Goal: Task Accomplishment & Management: Complete application form

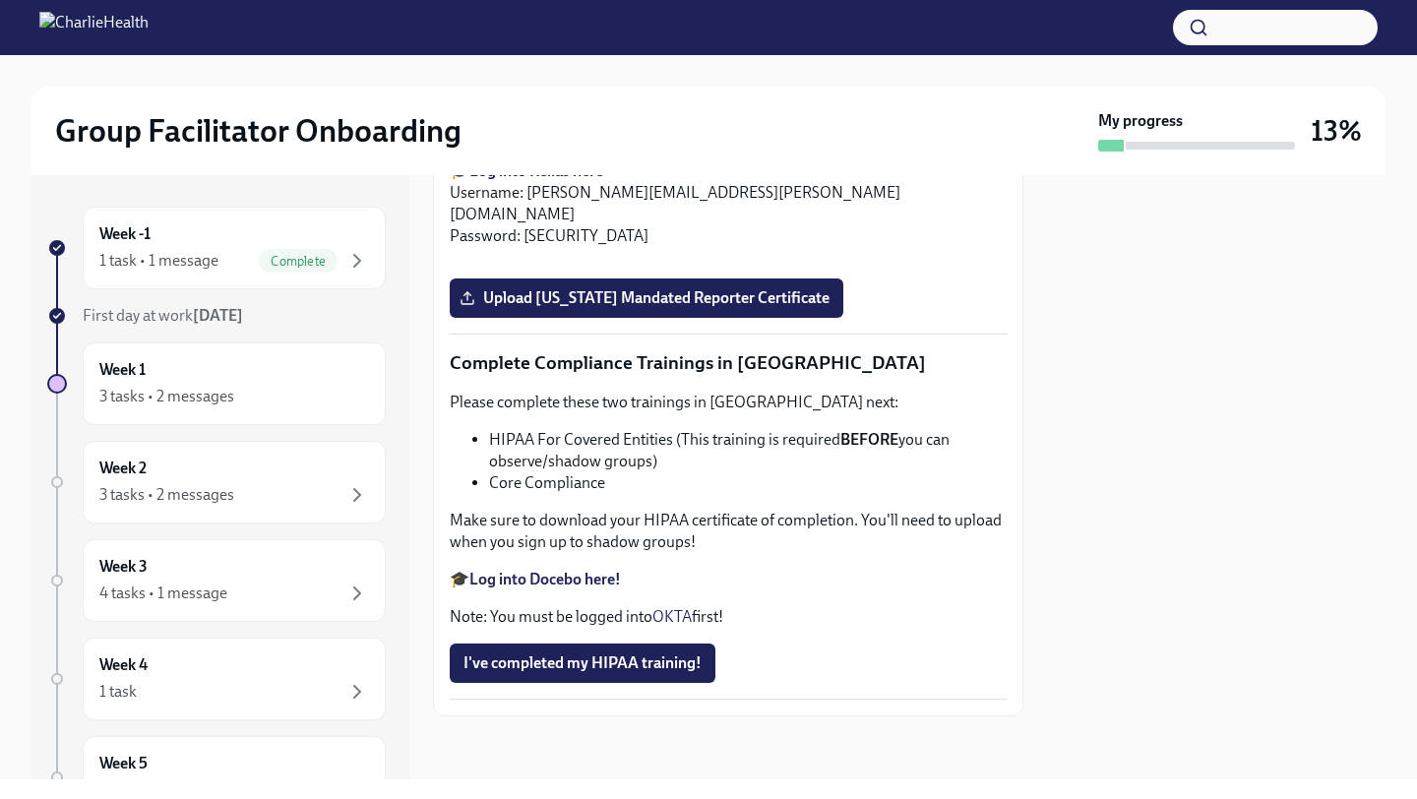
scroll to position [3925, 0]
click at [0, 0] on input "Upload [US_STATE] Telehealth Certificate" at bounding box center [0, 0] width 0 height 0
click at [579, 180] on strong "Log into Relias here" at bounding box center [536, 170] width 134 height 19
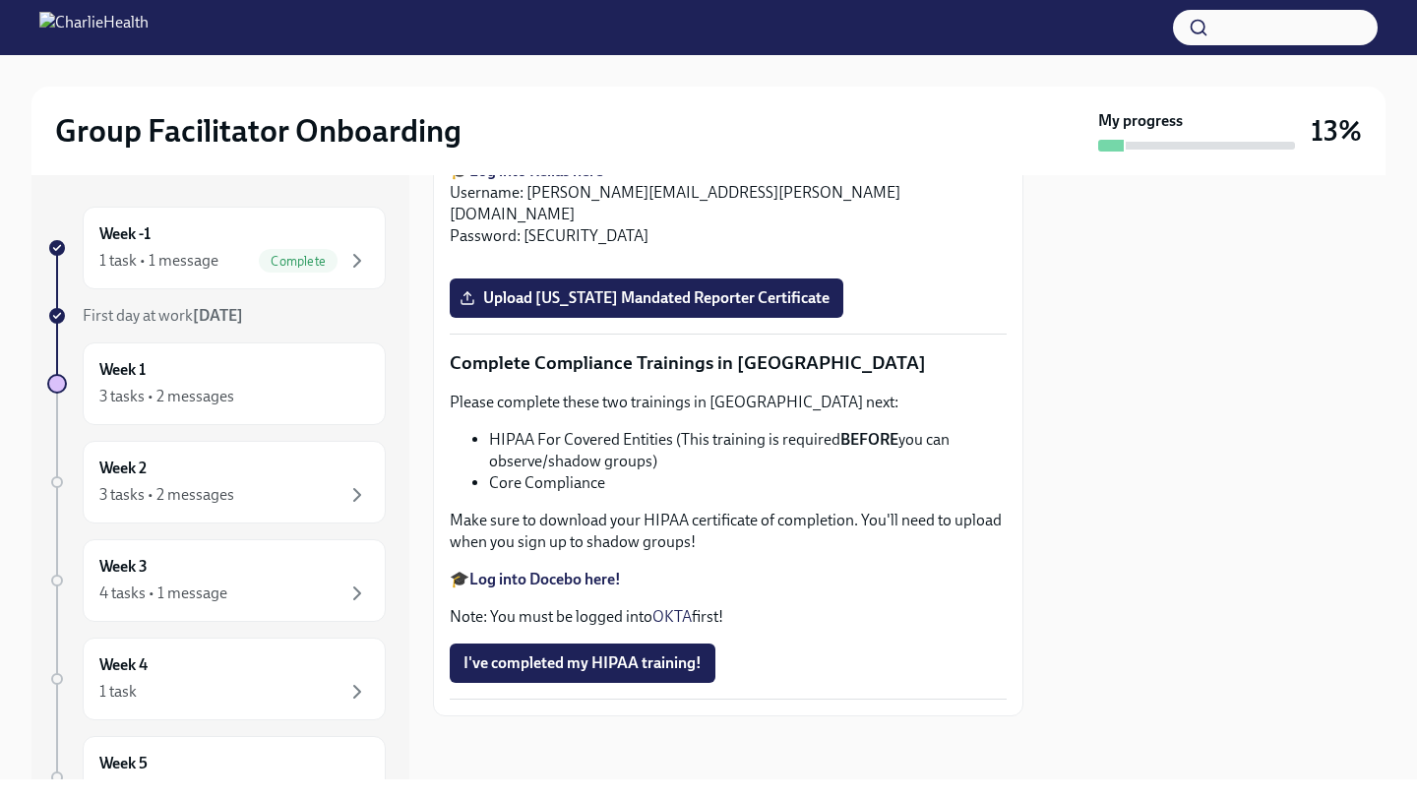
scroll to position [4358, 0]
click at [613, 308] on span "Upload [US_STATE] Mandated Reporter Certificate" at bounding box center [646, 298] width 366 height 20
click at [0, 0] on input "Upload [US_STATE] Mandated Reporter Certificate" at bounding box center [0, 0] width 0 height 0
click at [557, 308] on span "Upload [US_STATE] Mandated Reporter Certificate" at bounding box center [646, 298] width 366 height 20
click at [0, 0] on input "Upload [US_STATE] Mandated Reporter Certificate" at bounding box center [0, 0] width 0 height 0
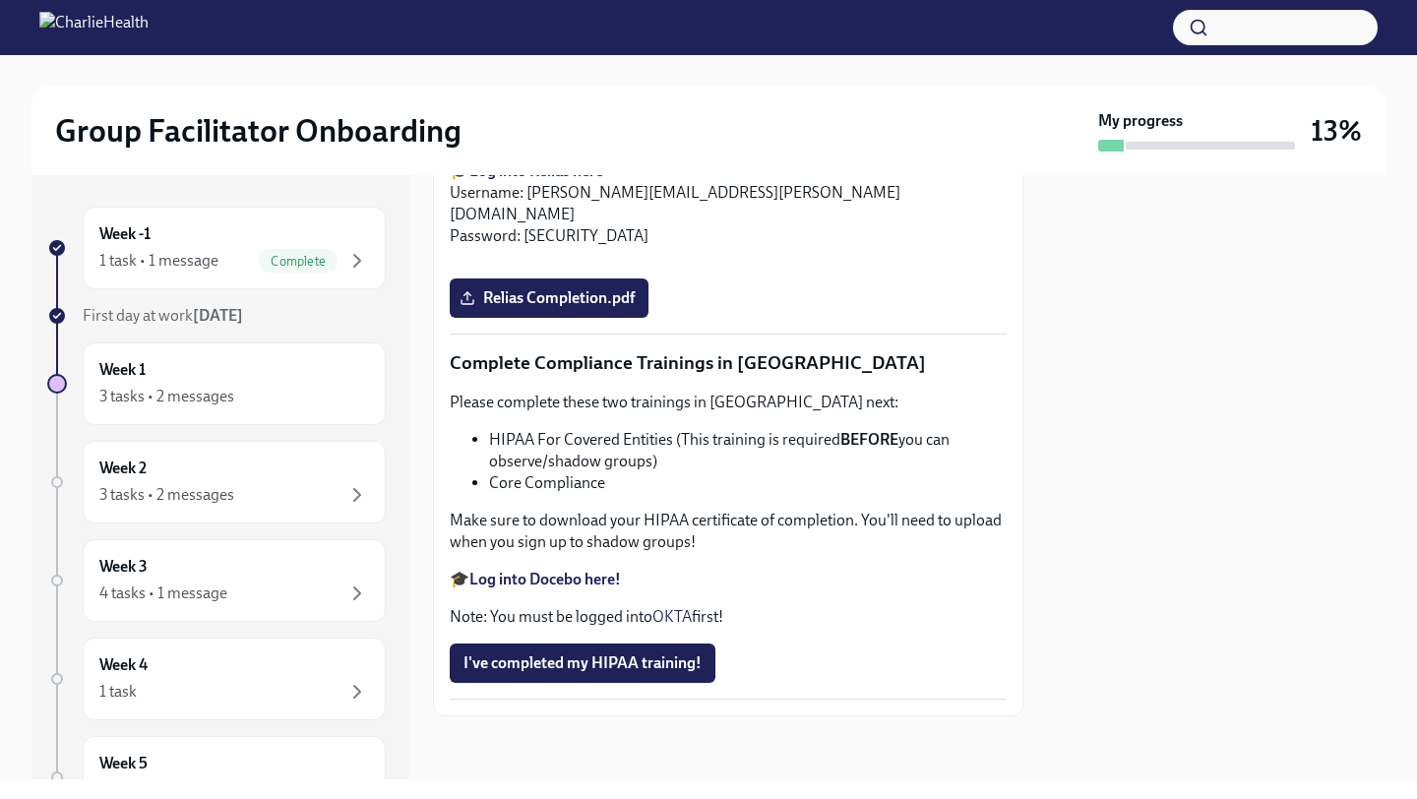
scroll to position [4294, 0]
click at [606, 308] on span "Relias Completion.pdf" at bounding box center [548, 298] width 171 height 20
click at [0, 0] on input "Relias Completion.pdf" at bounding box center [0, 0] width 0 height 0
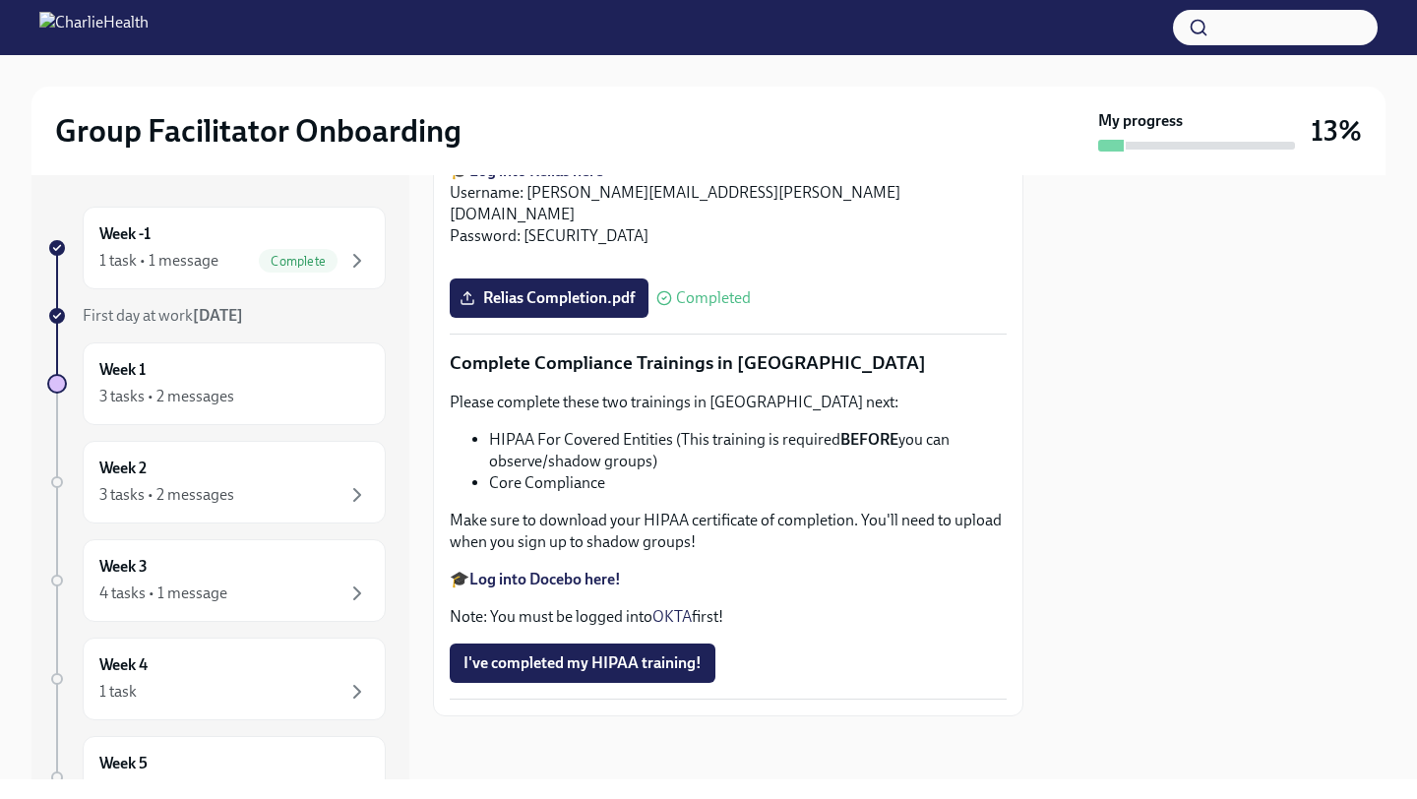
click at [563, 583] on strong "Log into Docebo here!" at bounding box center [545, 579] width 152 height 19
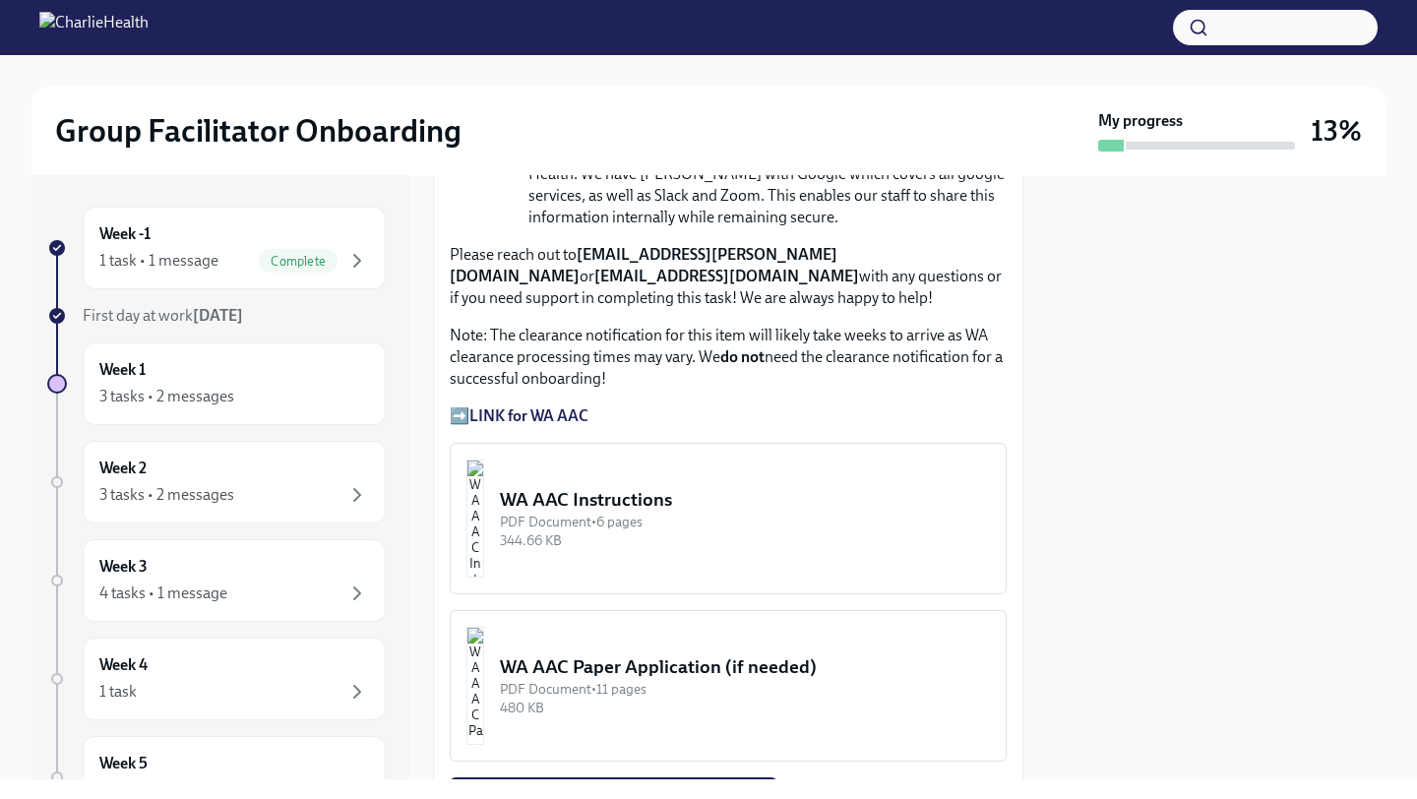
scroll to position [1578, 0]
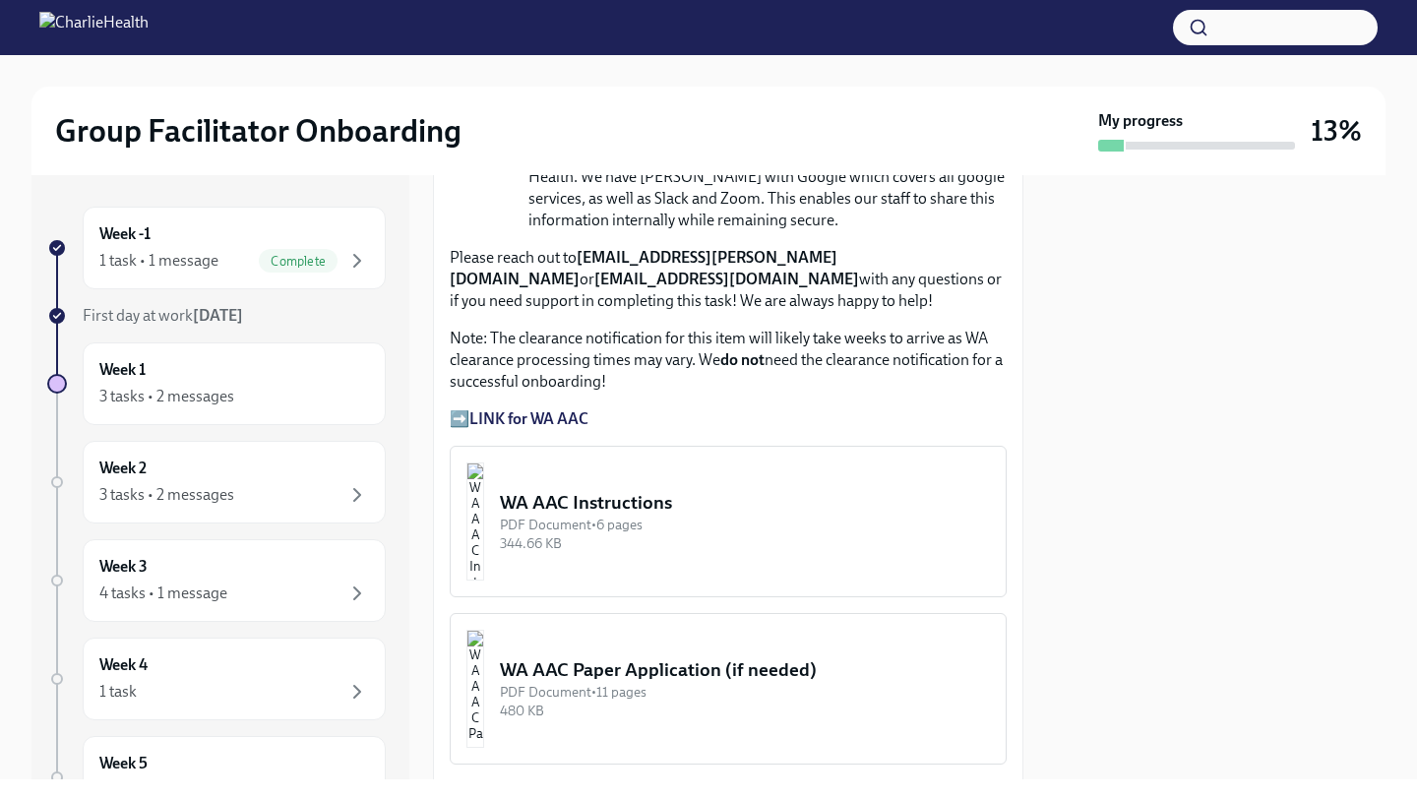
click at [566, 416] on strong "LINK for WA AAC" at bounding box center [528, 418] width 119 height 19
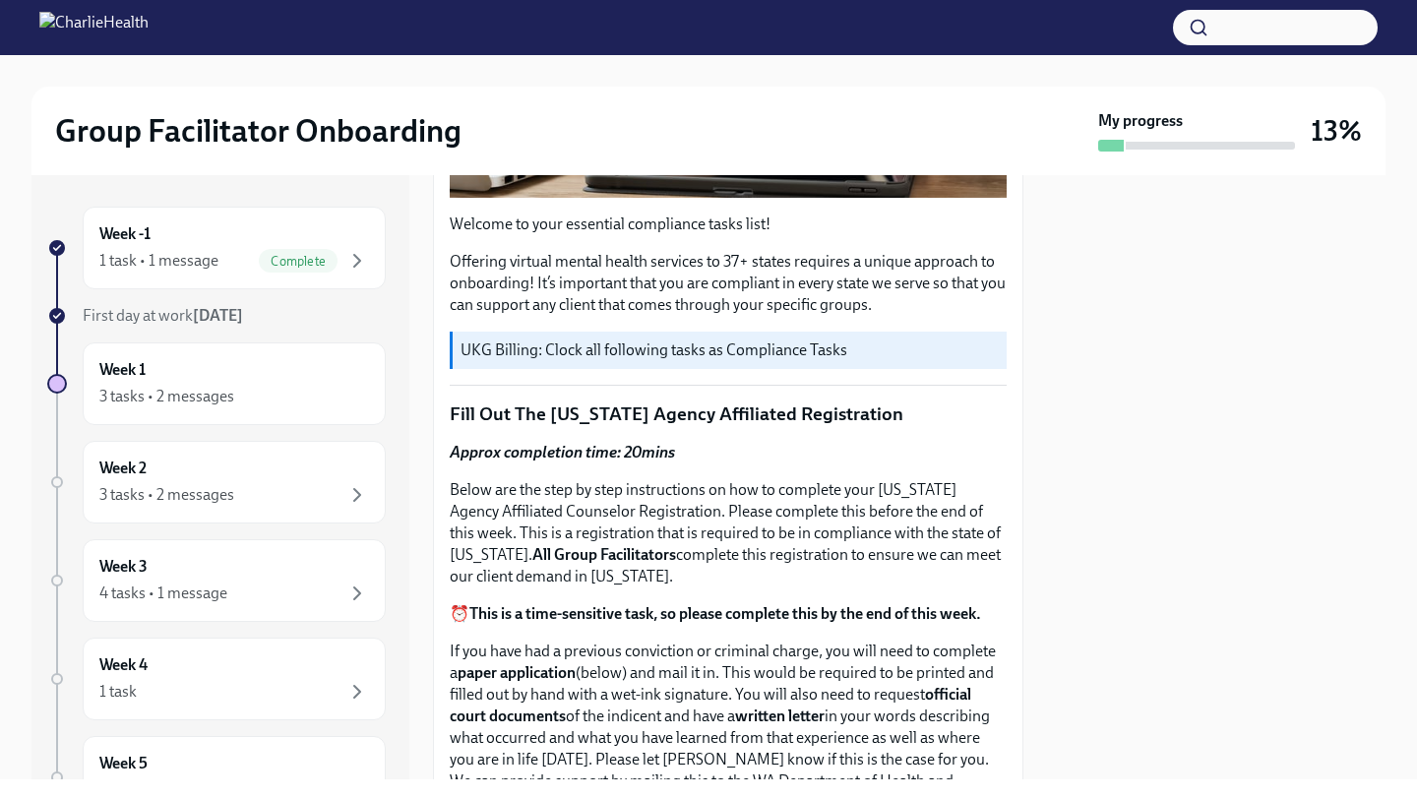
scroll to position [553, 0]
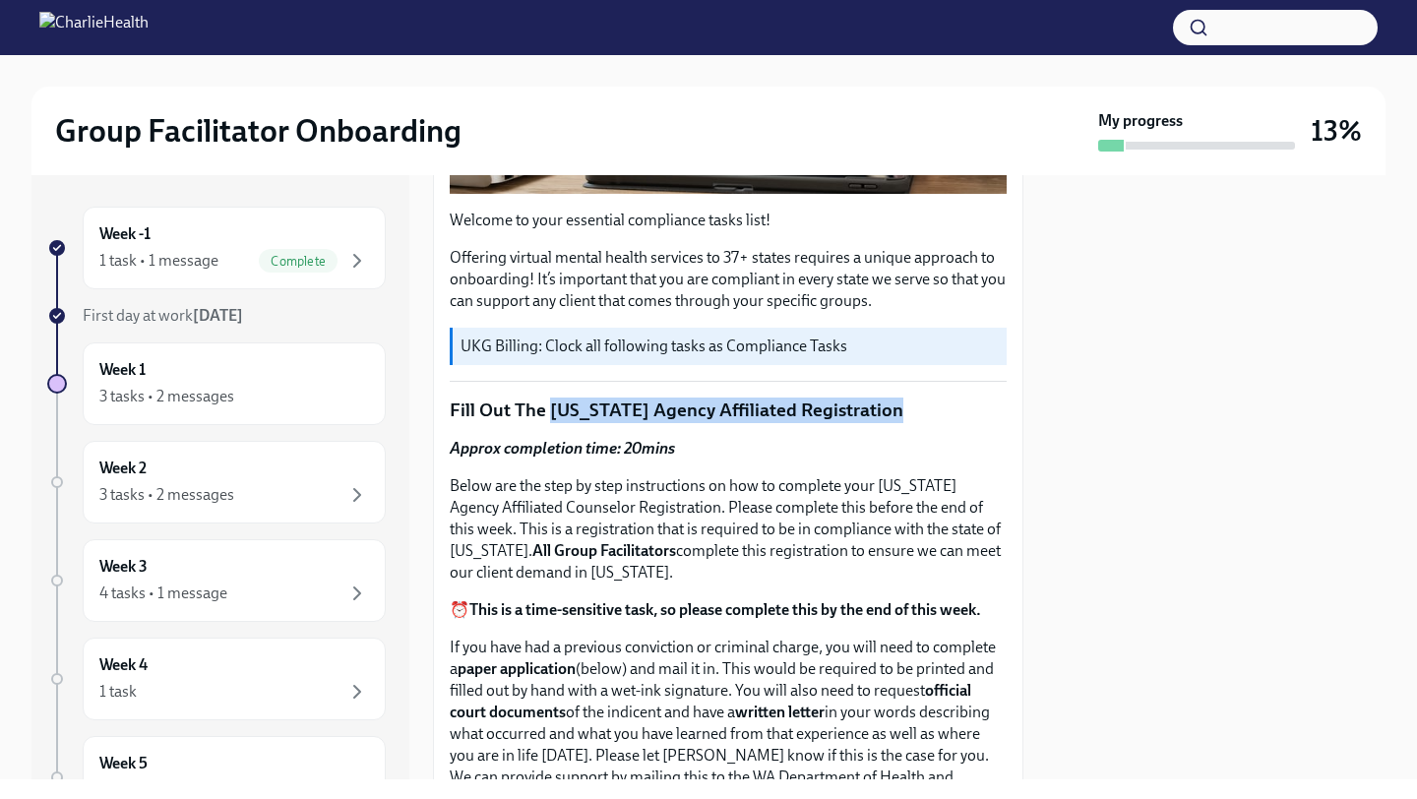
drag, startPoint x: 549, startPoint y: 409, endPoint x: 904, endPoint y: 411, distance: 355.3
click at [904, 411] on p "Fill Out The [US_STATE] Agency Affiliated Registration" at bounding box center [728, 411] width 557 height 26
copy p "Washington Agency Affiliated Registration"
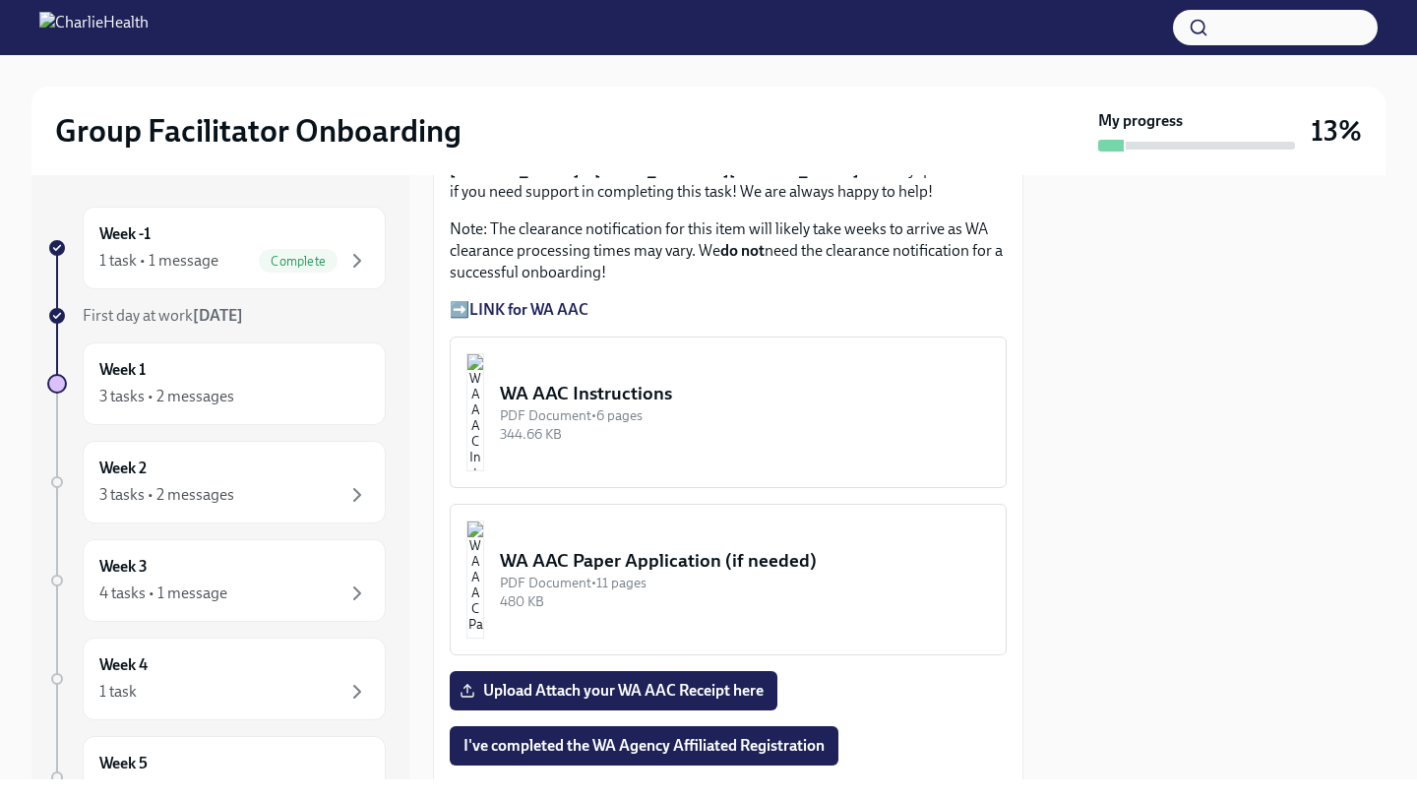
scroll to position [1752, 0]
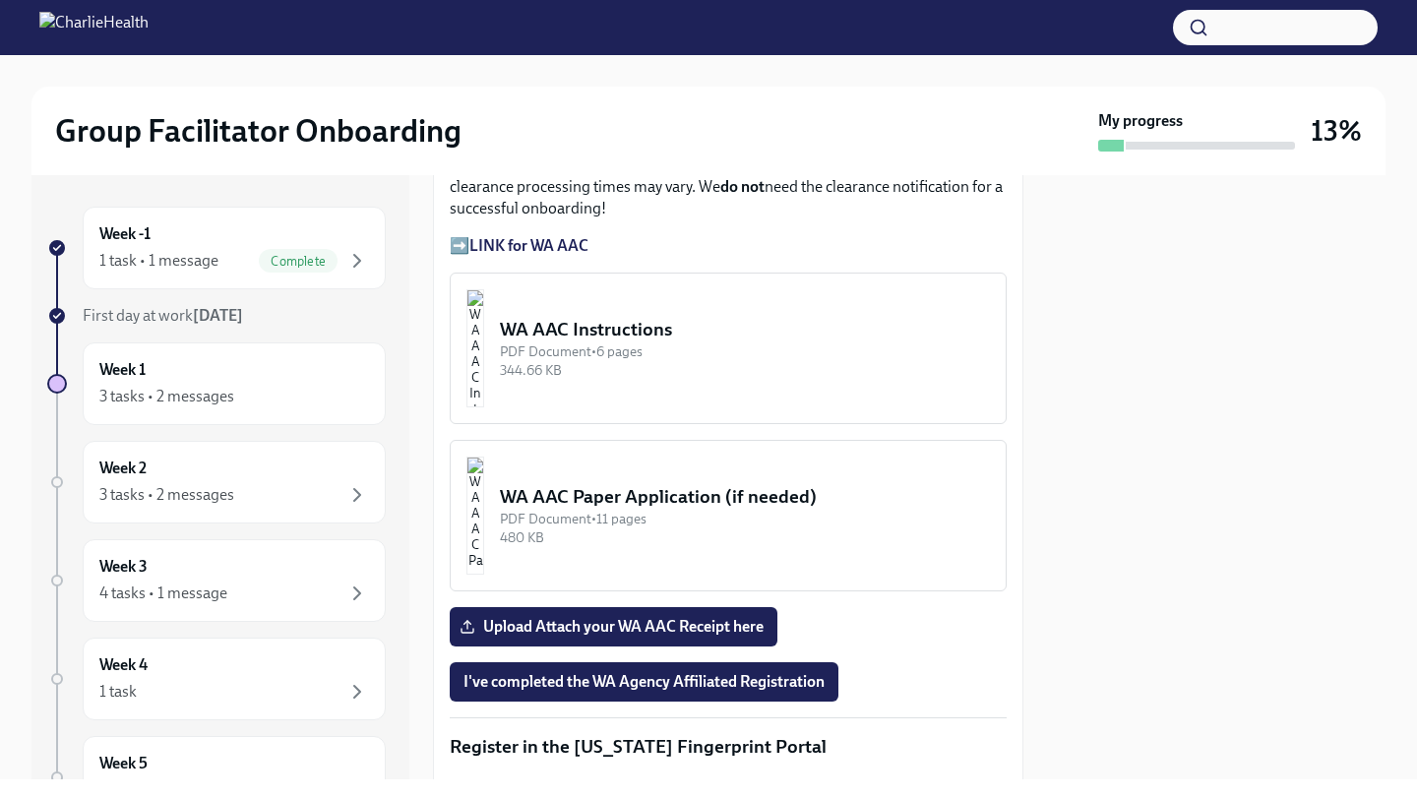
click at [655, 333] on div "WA AAC Instructions" at bounding box center [745, 330] width 490 height 26
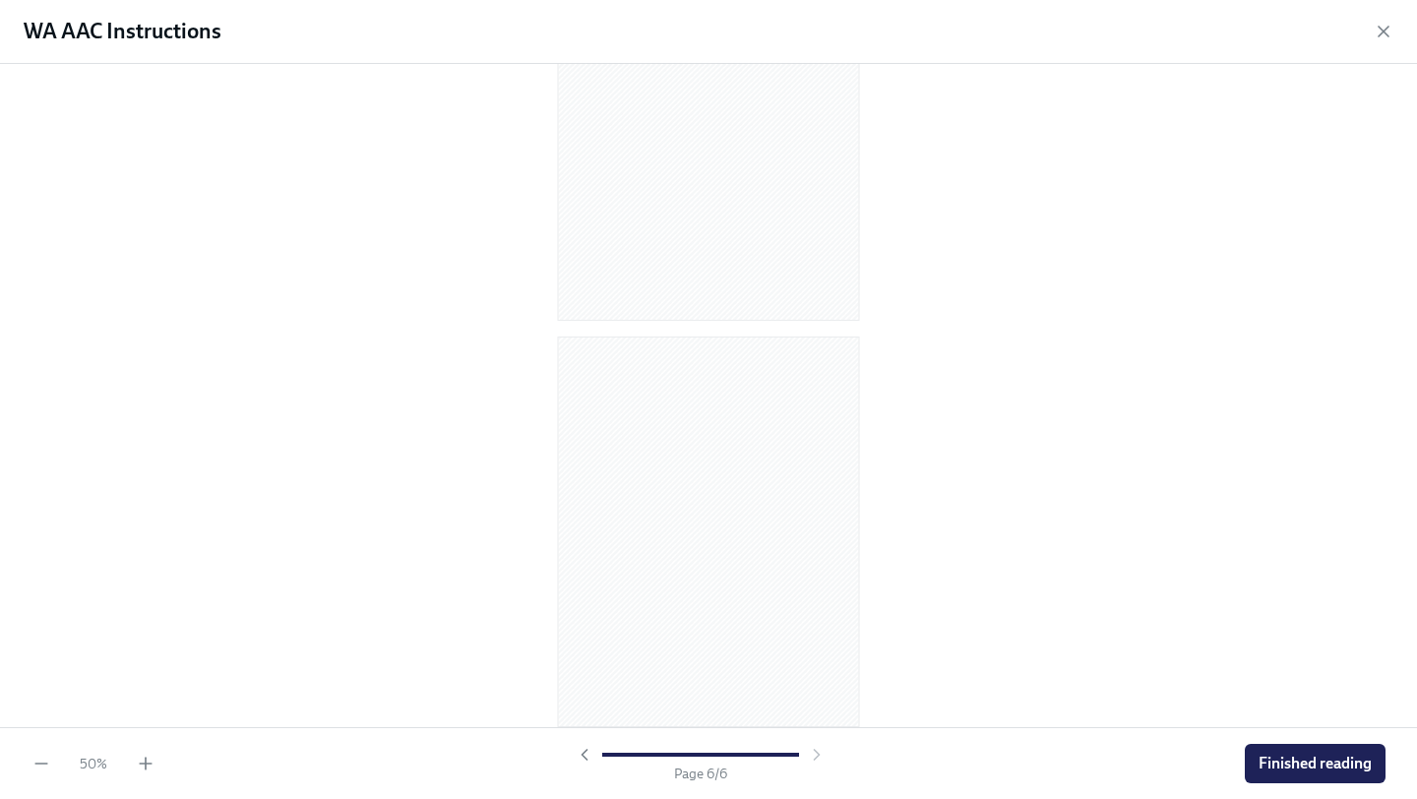
scroll to position [1329, 0]
click at [143, 767] on icon "button" at bounding box center [146, 764] width 20 height 20
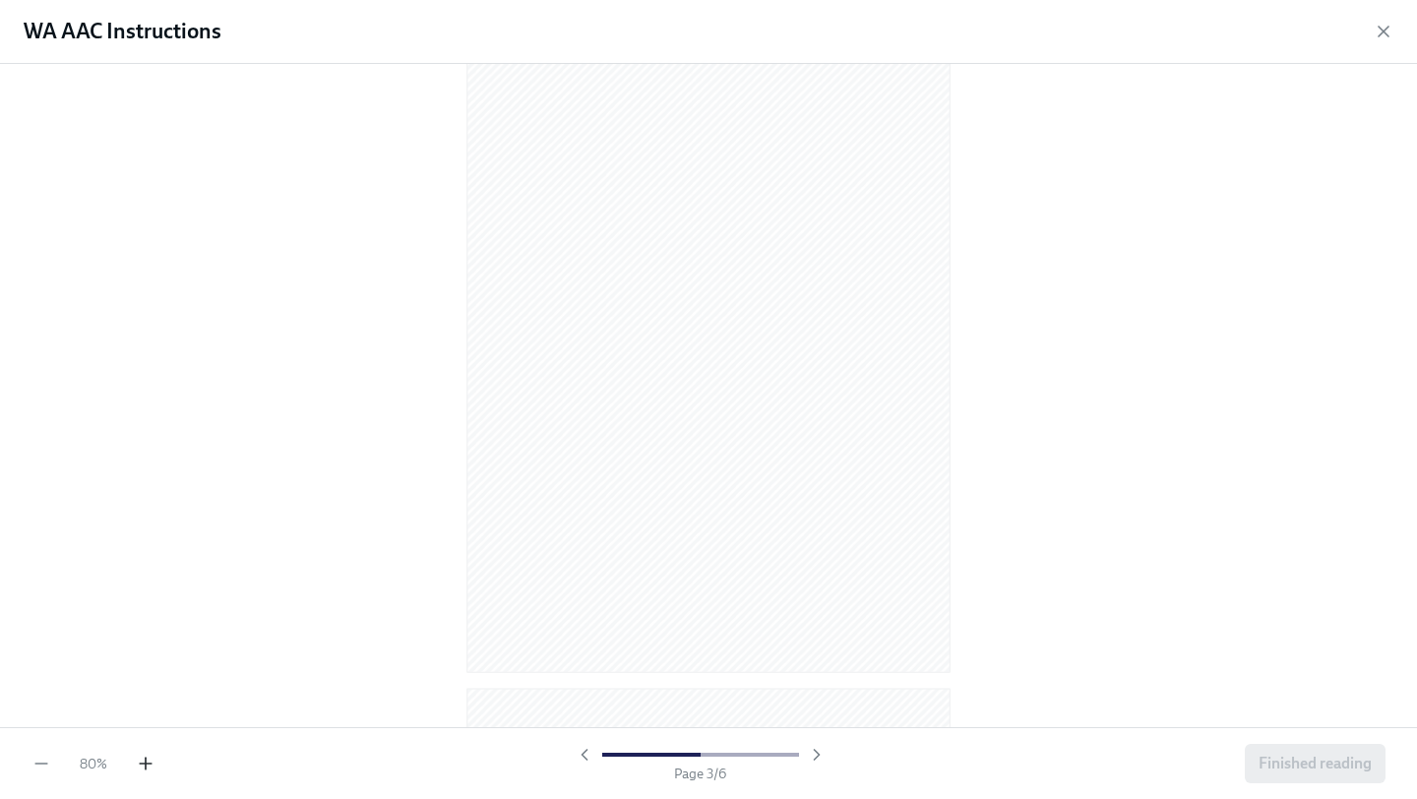
click at [143, 767] on icon "button" at bounding box center [146, 764] width 20 height 20
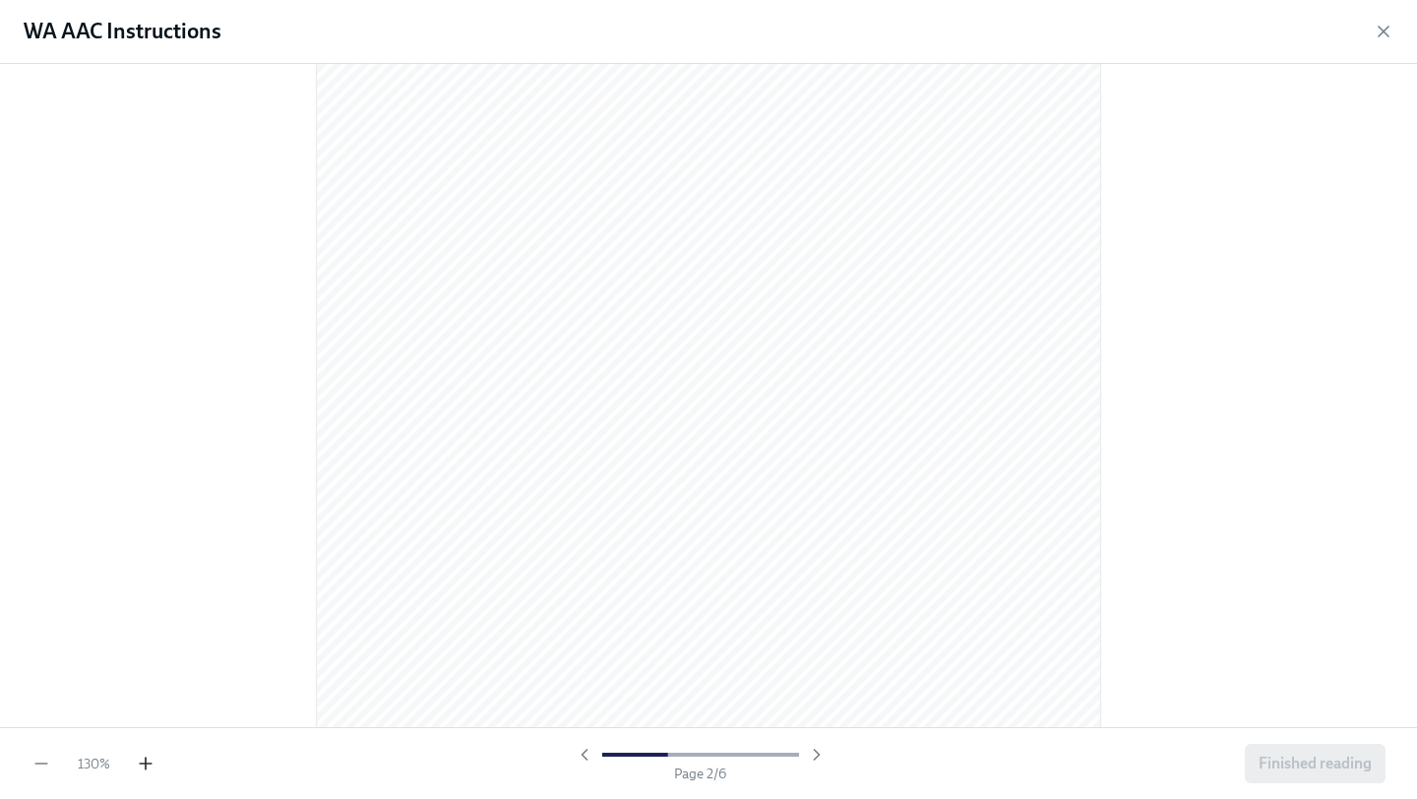
click at [143, 767] on icon "button" at bounding box center [146, 764] width 20 height 20
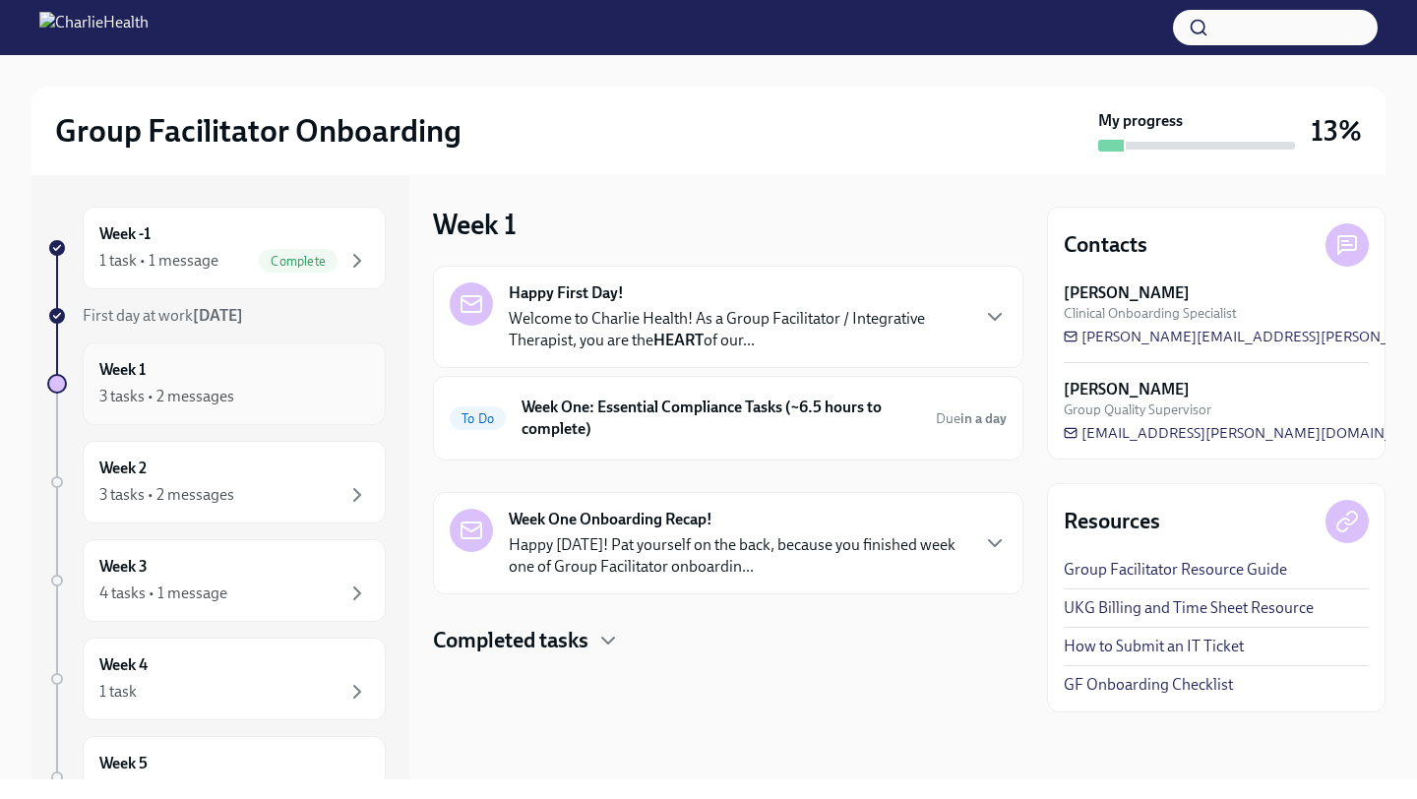
click at [224, 393] on div "3 tasks • 2 messages" at bounding box center [166, 397] width 135 height 22
click at [285, 357] on div "Week 1 3 tasks • 2 messages" at bounding box center [234, 383] width 303 height 83
click at [693, 324] on p "Welcome to Charlie Health! As a Group Facilitator / Integrative Therapist, you …" at bounding box center [738, 329] width 459 height 43
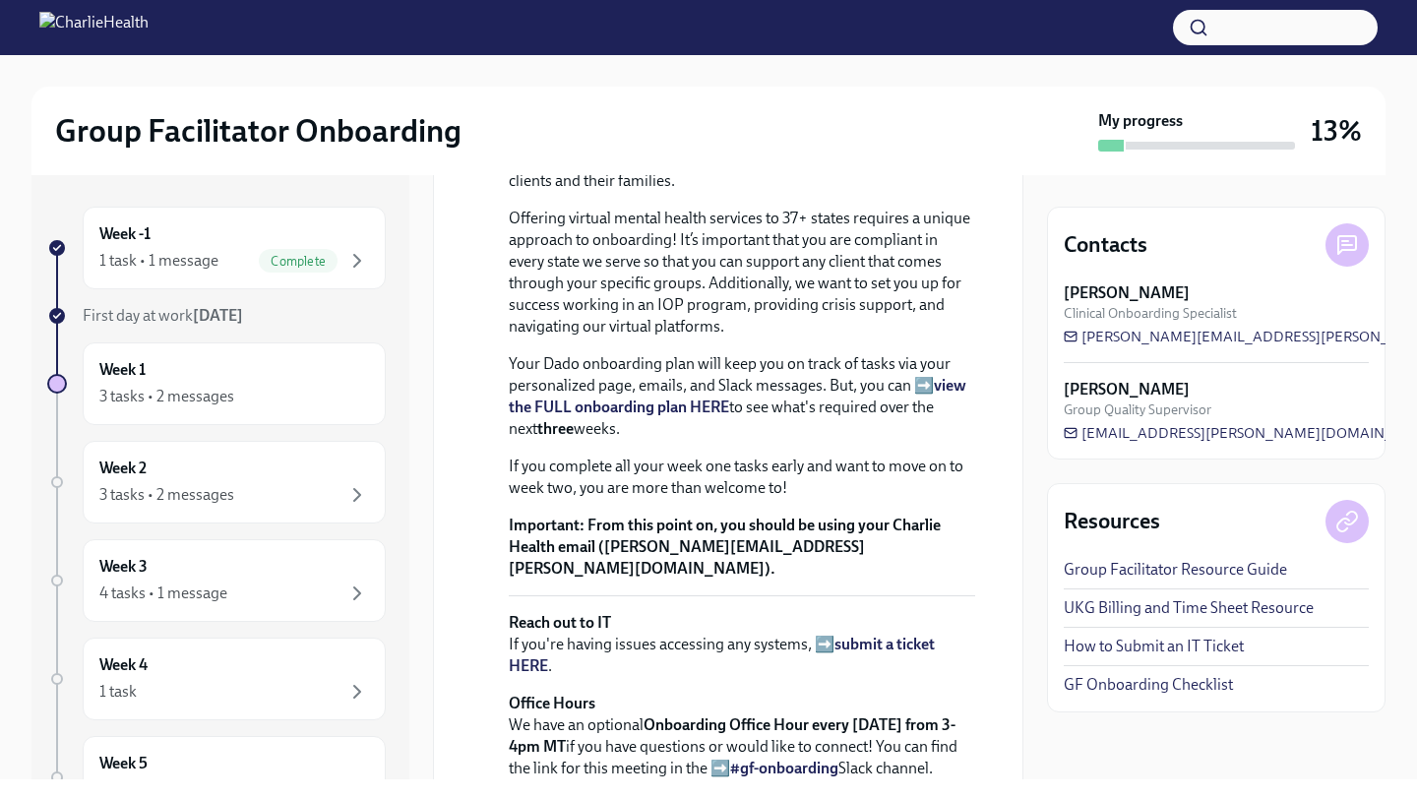
scroll to position [821, 0]
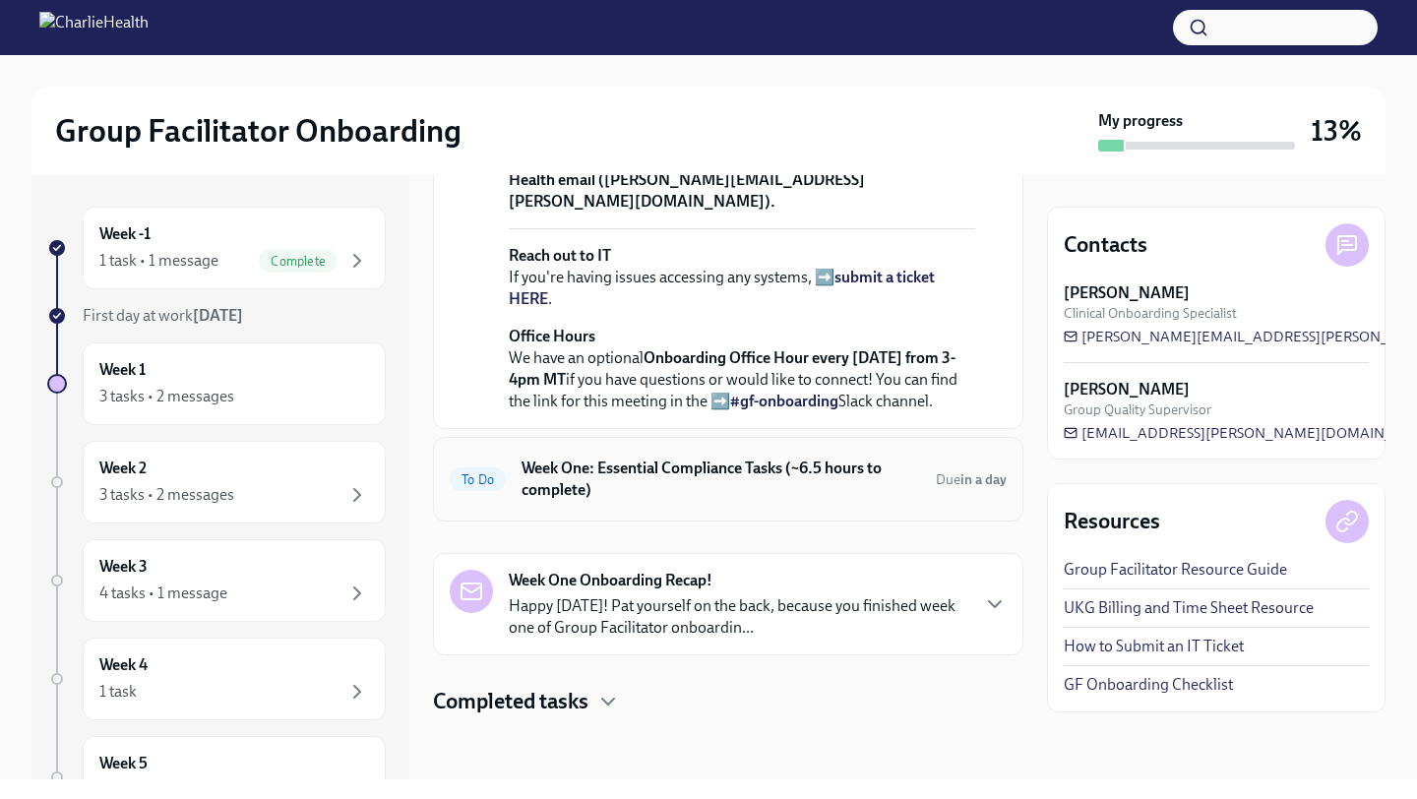
click at [668, 503] on div "To Do Week One: Essential Compliance Tasks (~6.5 hours to complete) Due in a day" at bounding box center [728, 479] width 557 height 51
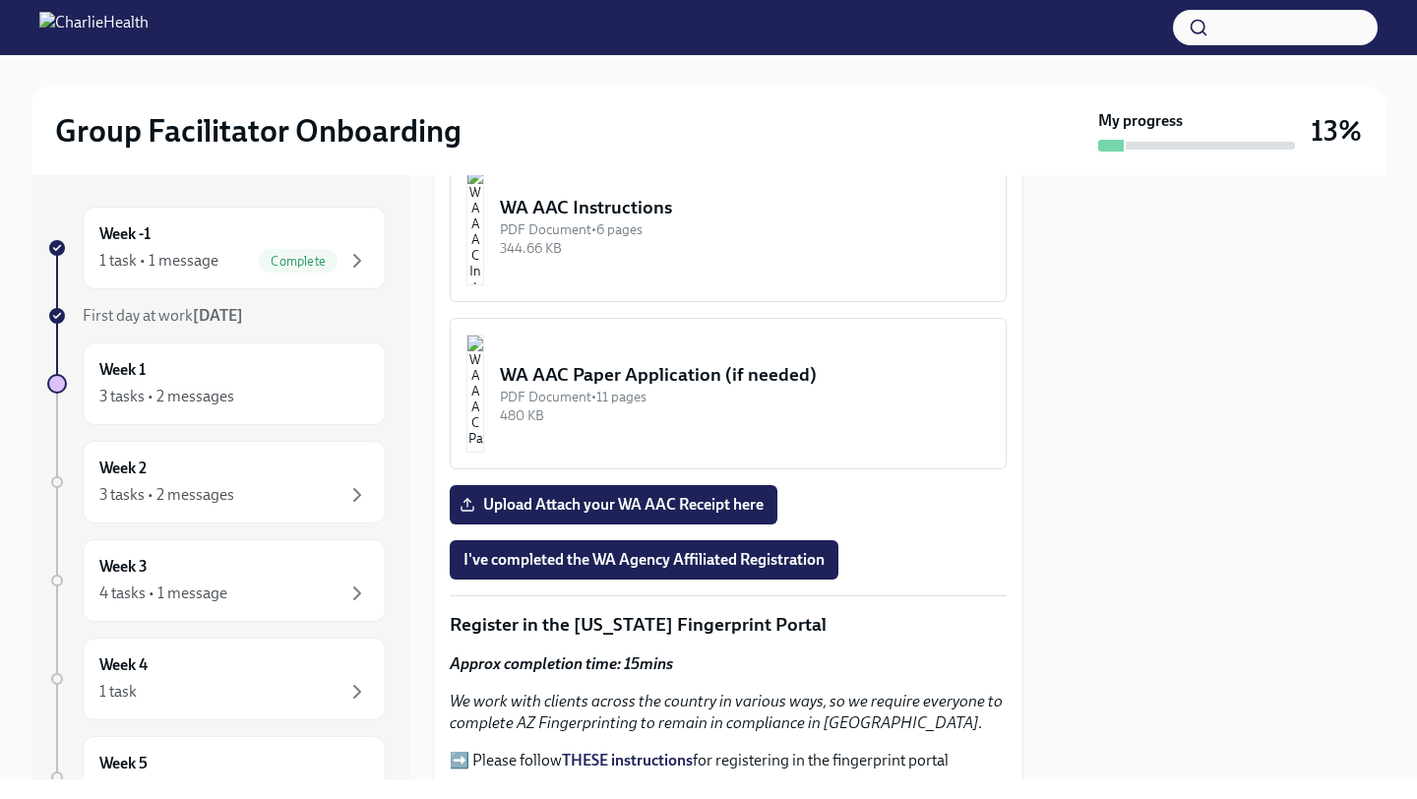
scroll to position [1871, 0]
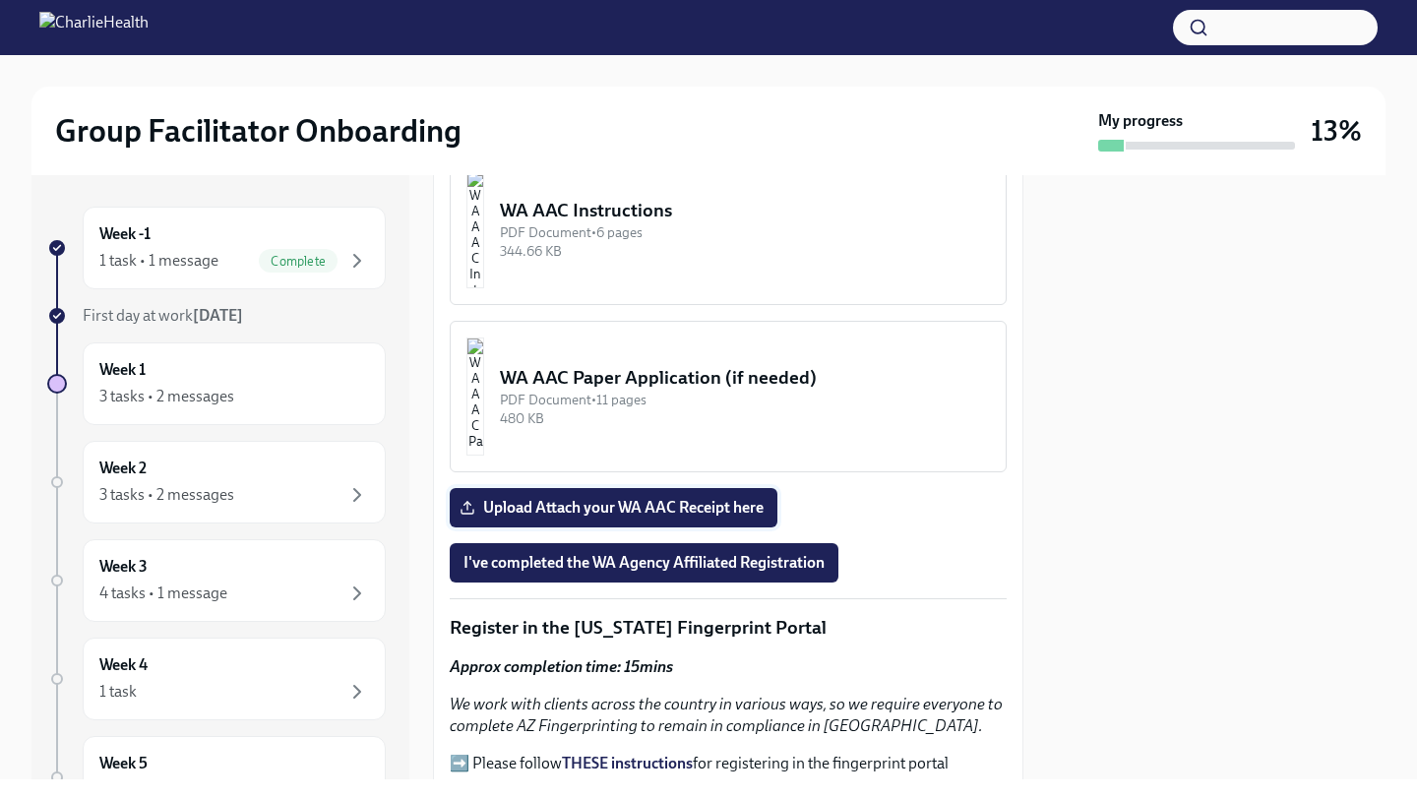
click at [670, 512] on span "Upload Attach your WA AAC Receipt here" at bounding box center [613, 508] width 300 height 20
click at [0, 0] on input "Upload Attach your WA AAC Receipt here" at bounding box center [0, 0] width 0 height 0
click at [771, 571] on span "I've completed the WA Agency Affiliated Registration" at bounding box center [643, 563] width 361 height 20
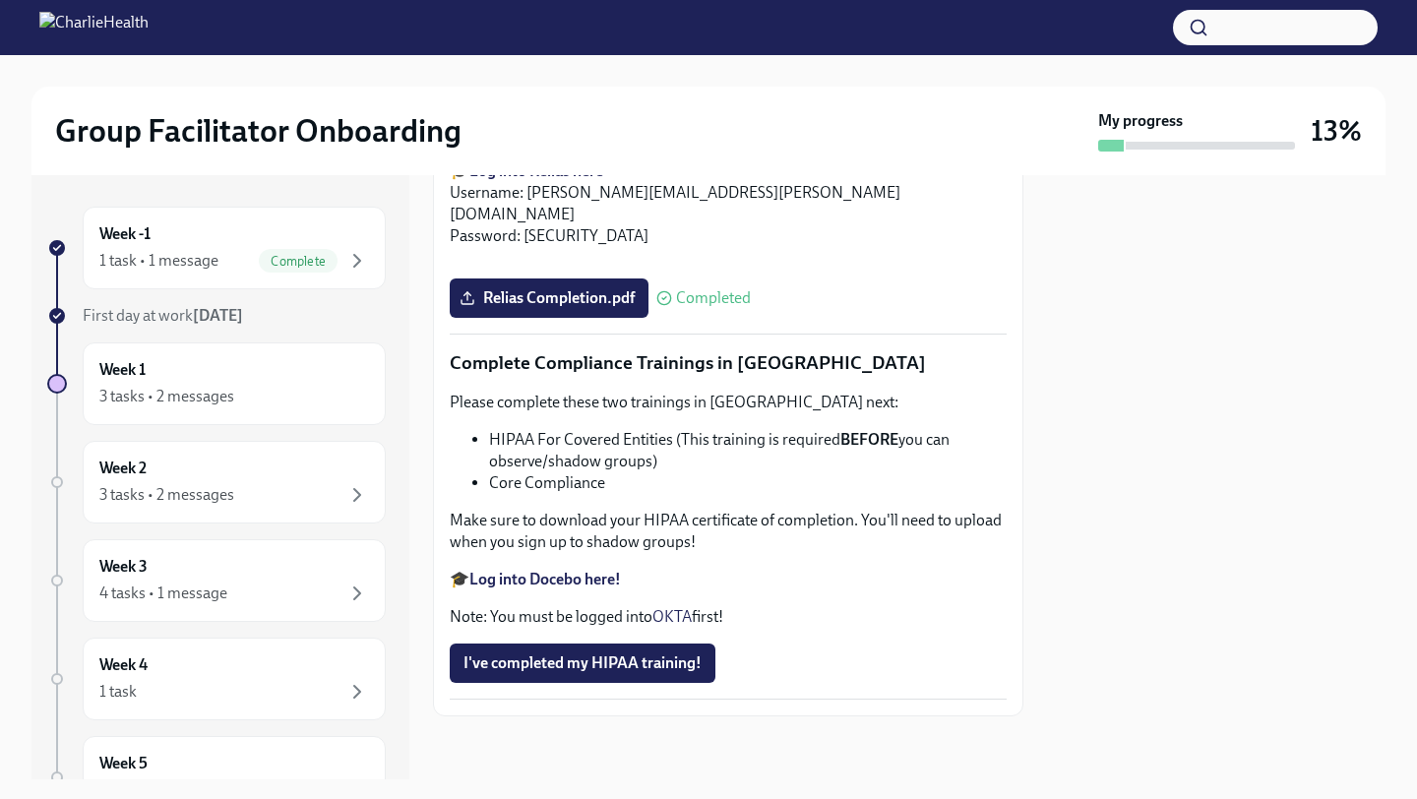
scroll to position [4606, 0]
click at [278, 485] on div "3 tasks • 2 messages" at bounding box center [234, 495] width 270 height 24
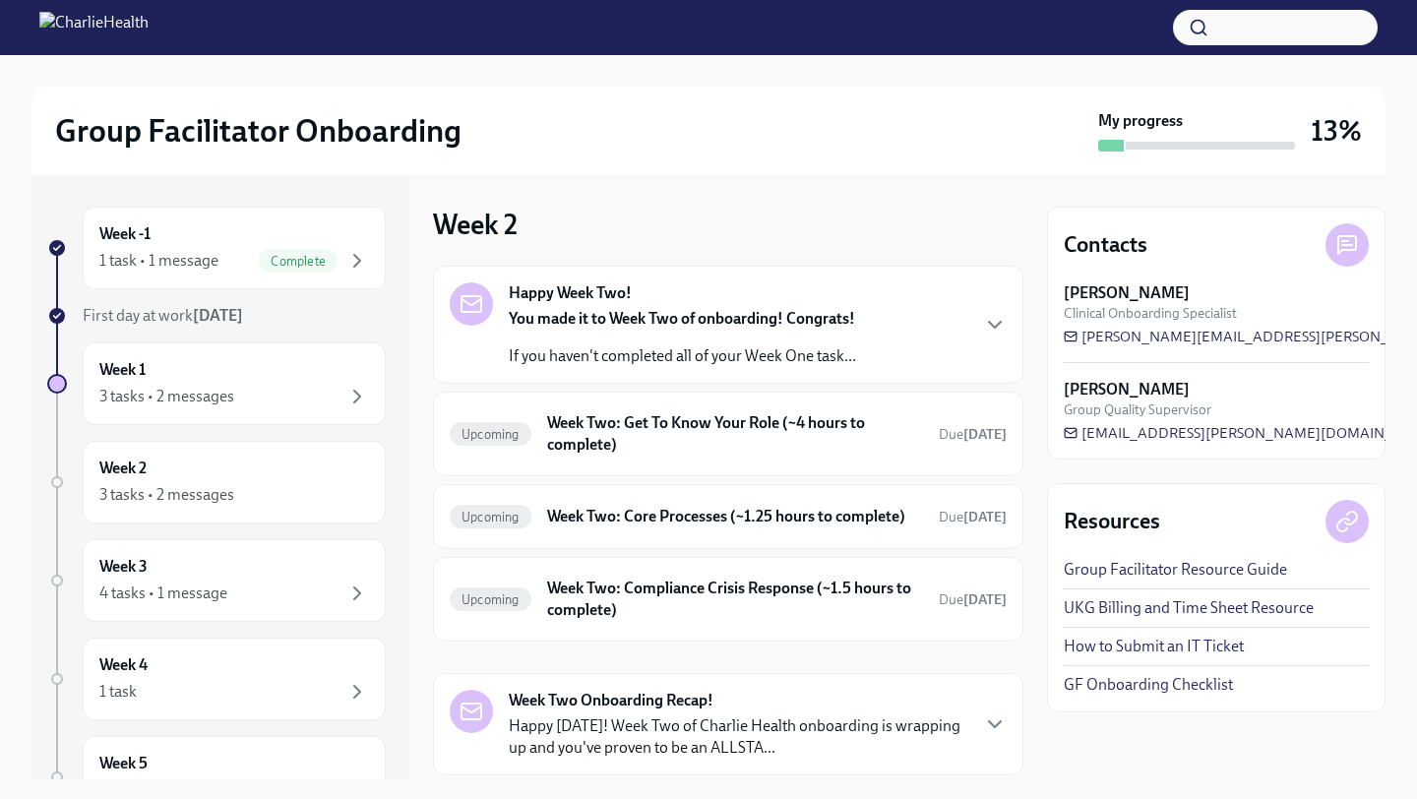
click at [730, 338] on div "You made it to Week Two of onboarding! Congrats! If you haven't completed all o…" at bounding box center [682, 337] width 347 height 59
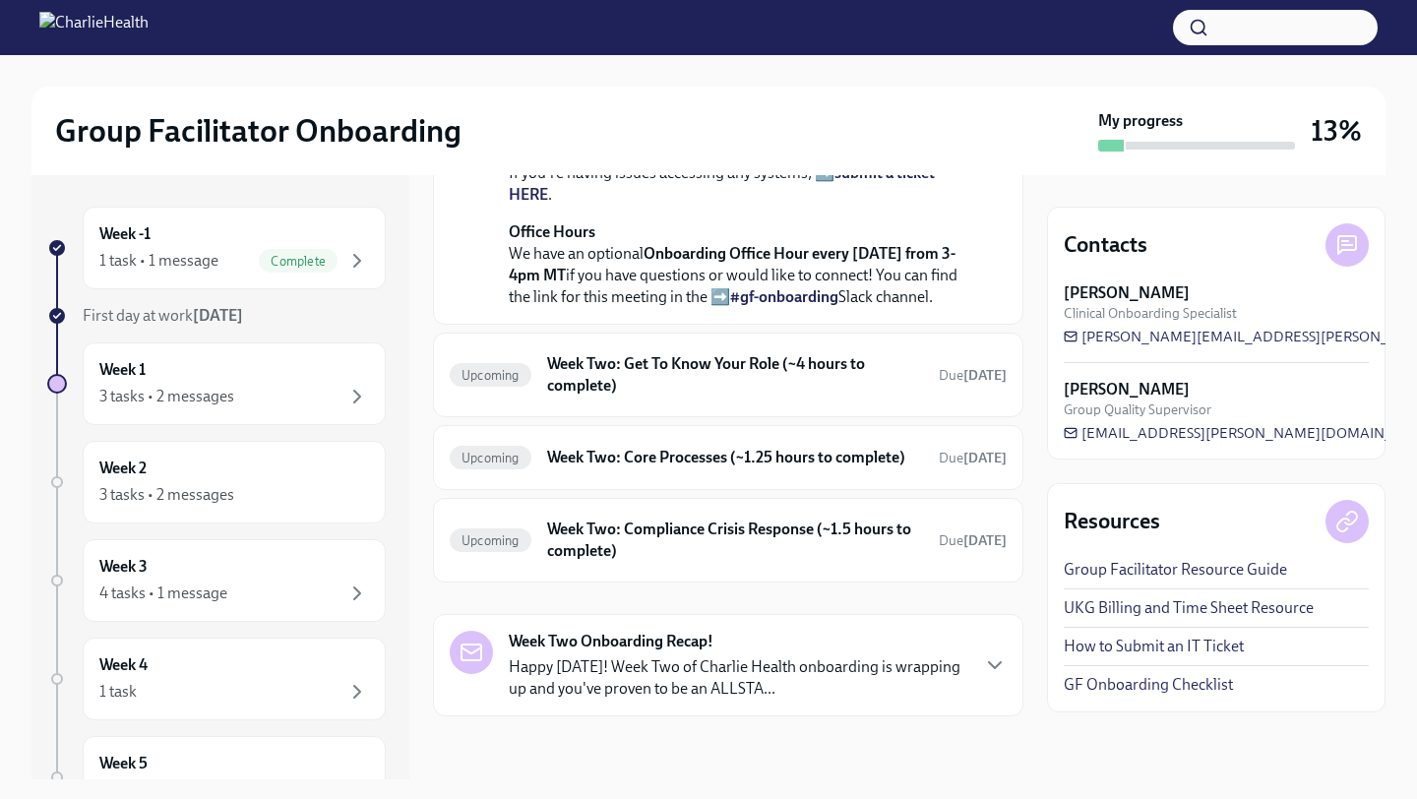
scroll to position [661, 0]
click at [644, 397] on h6 "Week Two: Get To Know Your Role (~4 hours to complete)" at bounding box center [735, 374] width 376 height 43
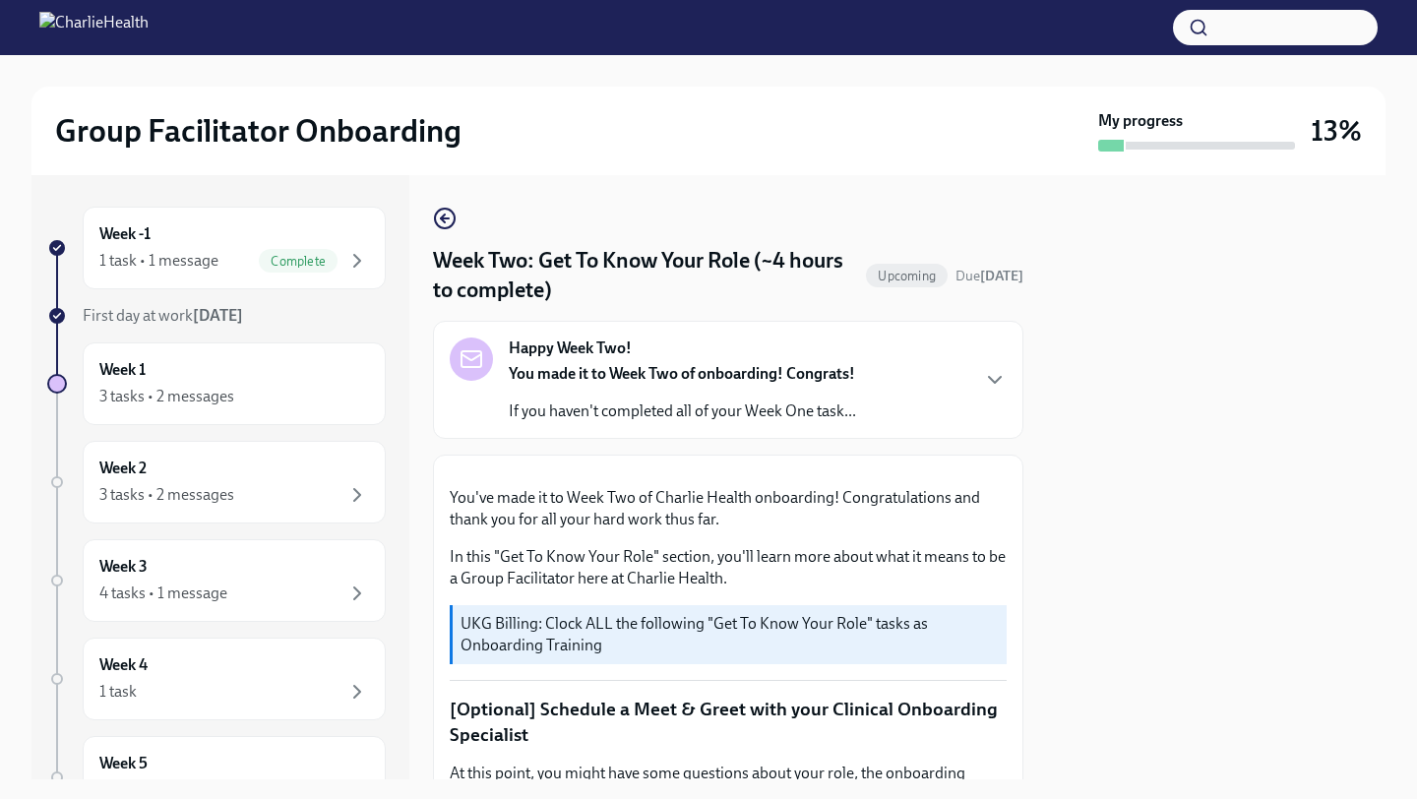
click at [724, 413] on p "If you haven't completed all of your Week One task..." at bounding box center [682, 412] width 347 height 22
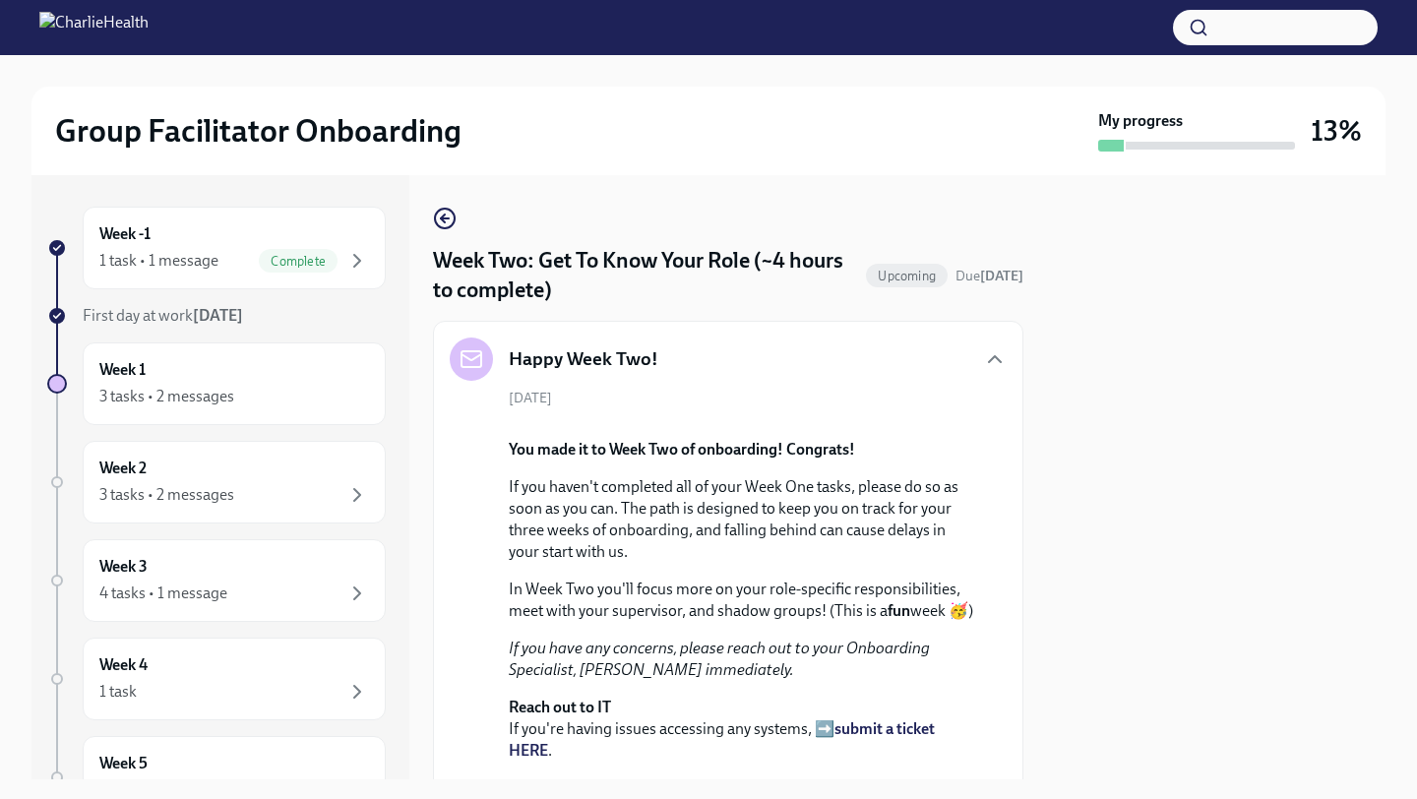
click at [706, 388] on div "Happy Week Two! [DATE] You made it to Week Two of onboarding! Congrats! If you …" at bounding box center [728, 601] width 557 height 526
click at [1000, 358] on icon "button" at bounding box center [995, 359] width 24 height 24
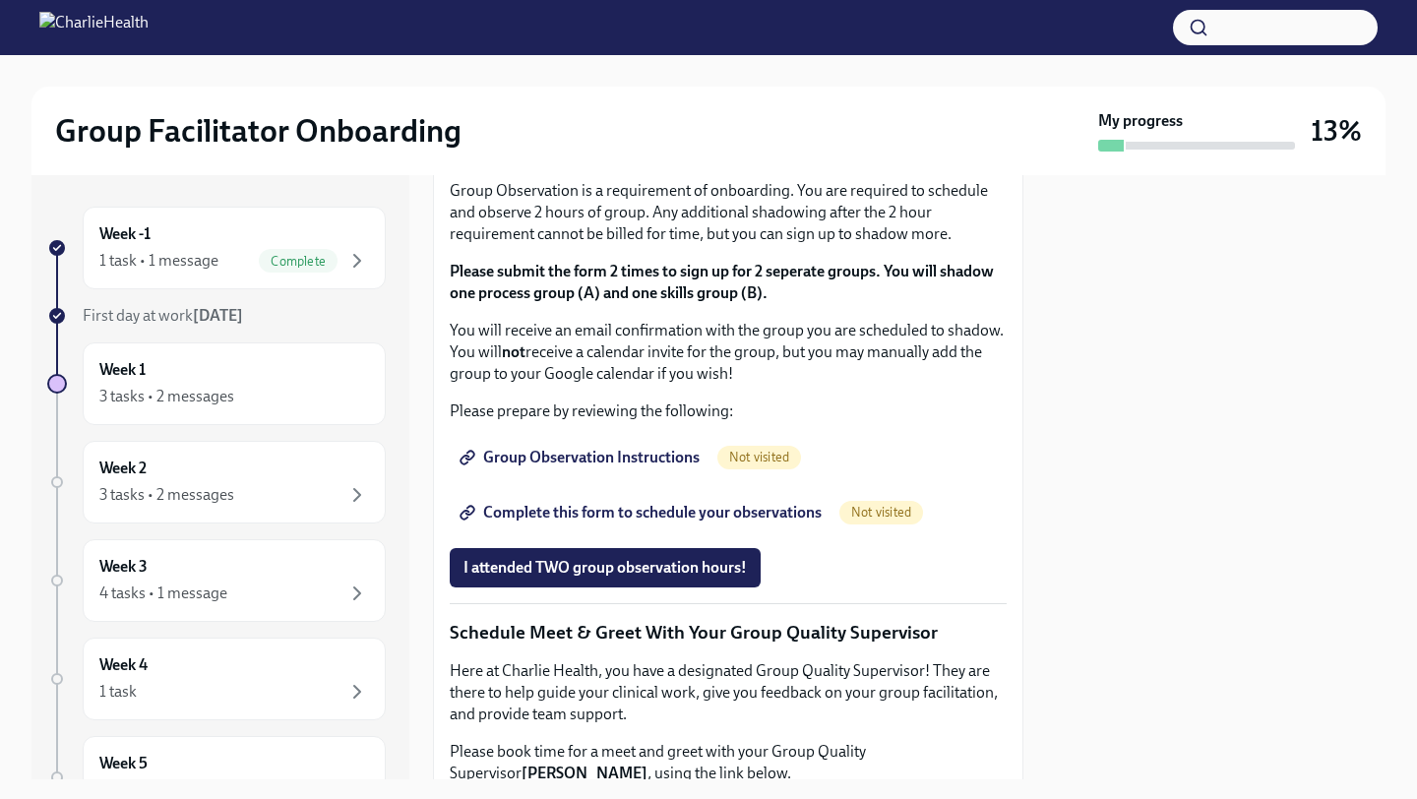
scroll to position [1856, 0]
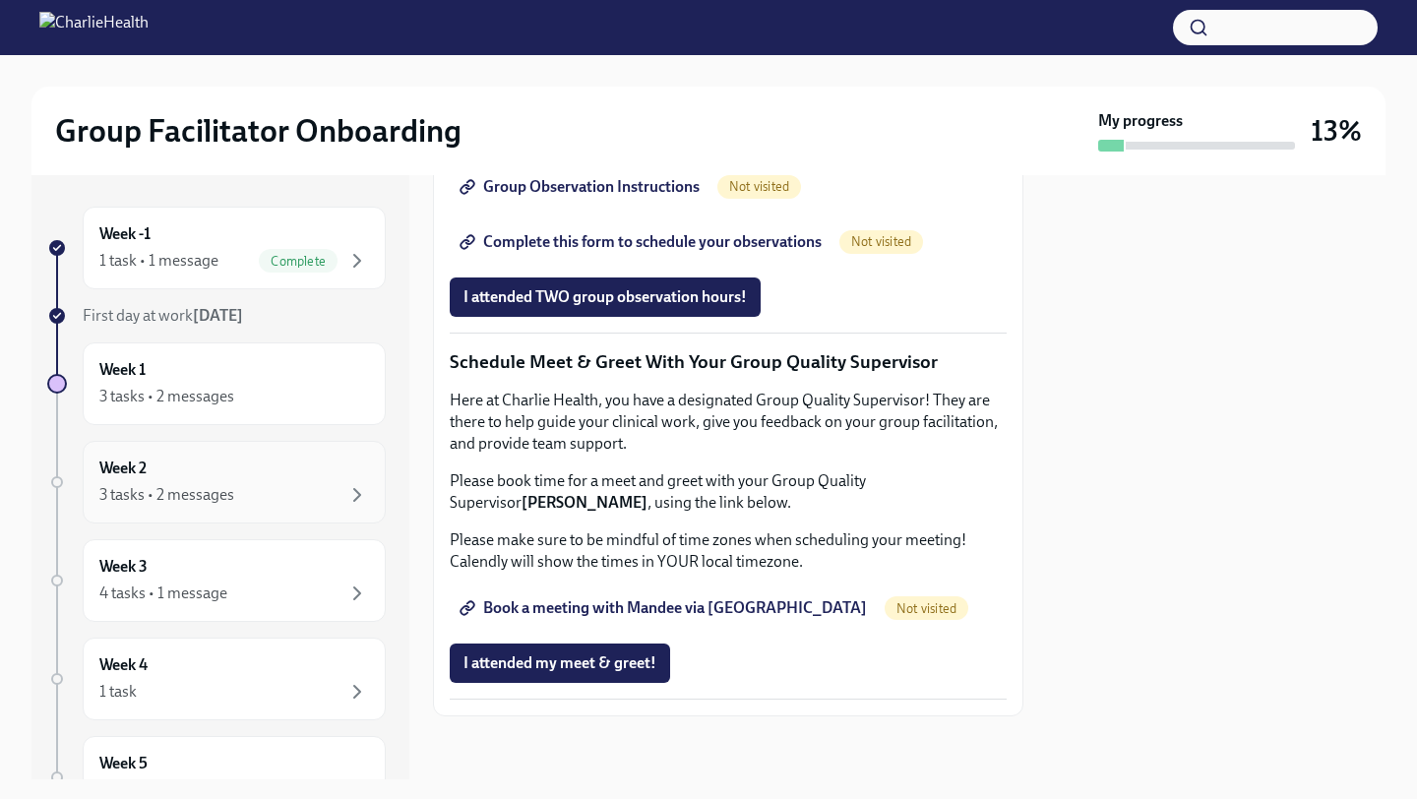
click at [216, 493] on div "3 tasks • 2 messages" at bounding box center [166, 495] width 135 height 22
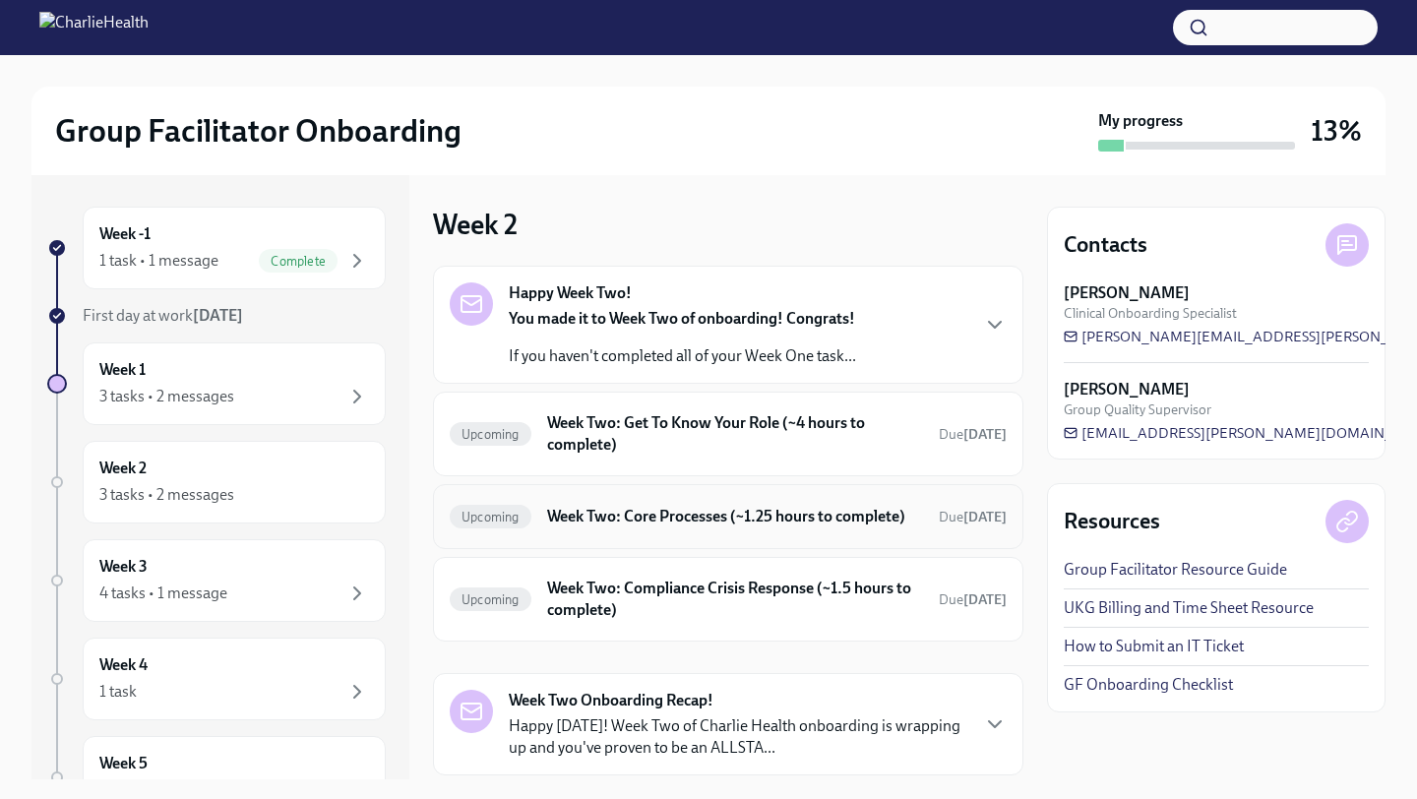
scroll to position [59, 0]
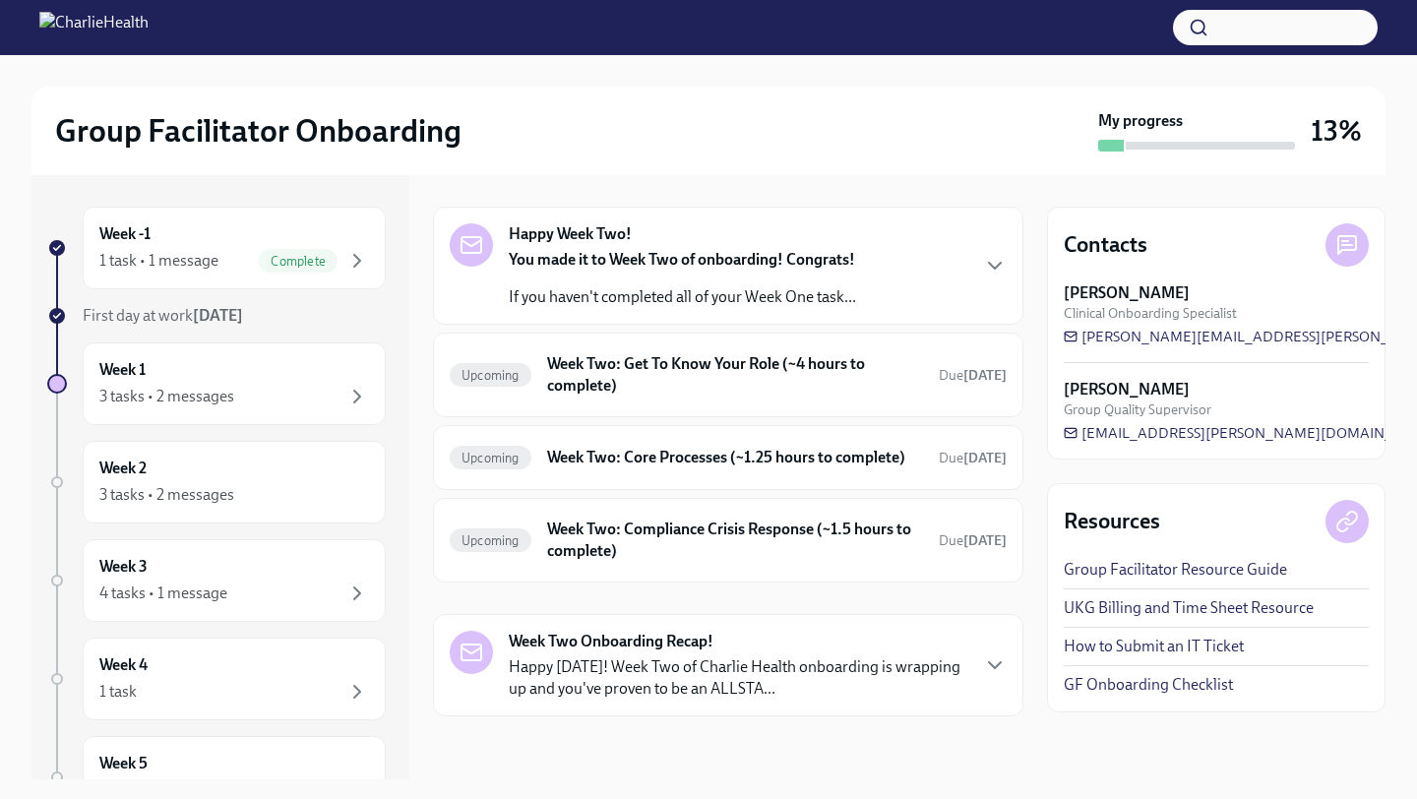
click at [822, 686] on p "Happy [DATE]! Week Two of Charlie Health onboarding is wrapping up and you've p…" at bounding box center [738, 677] width 459 height 43
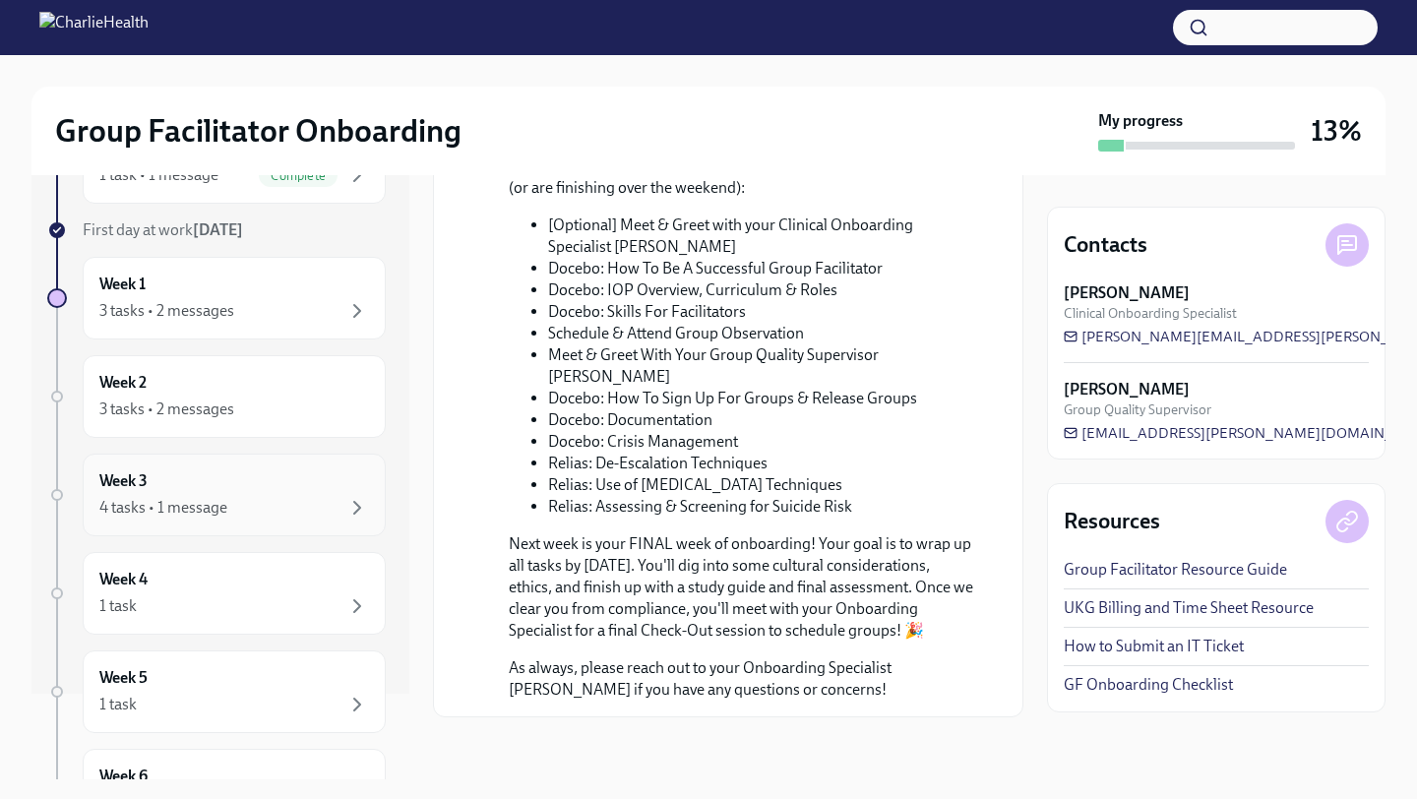
scroll to position [89, 0]
click at [287, 477] on div "Week 3 4 tasks • 1 message" at bounding box center [234, 491] width 270 height 49
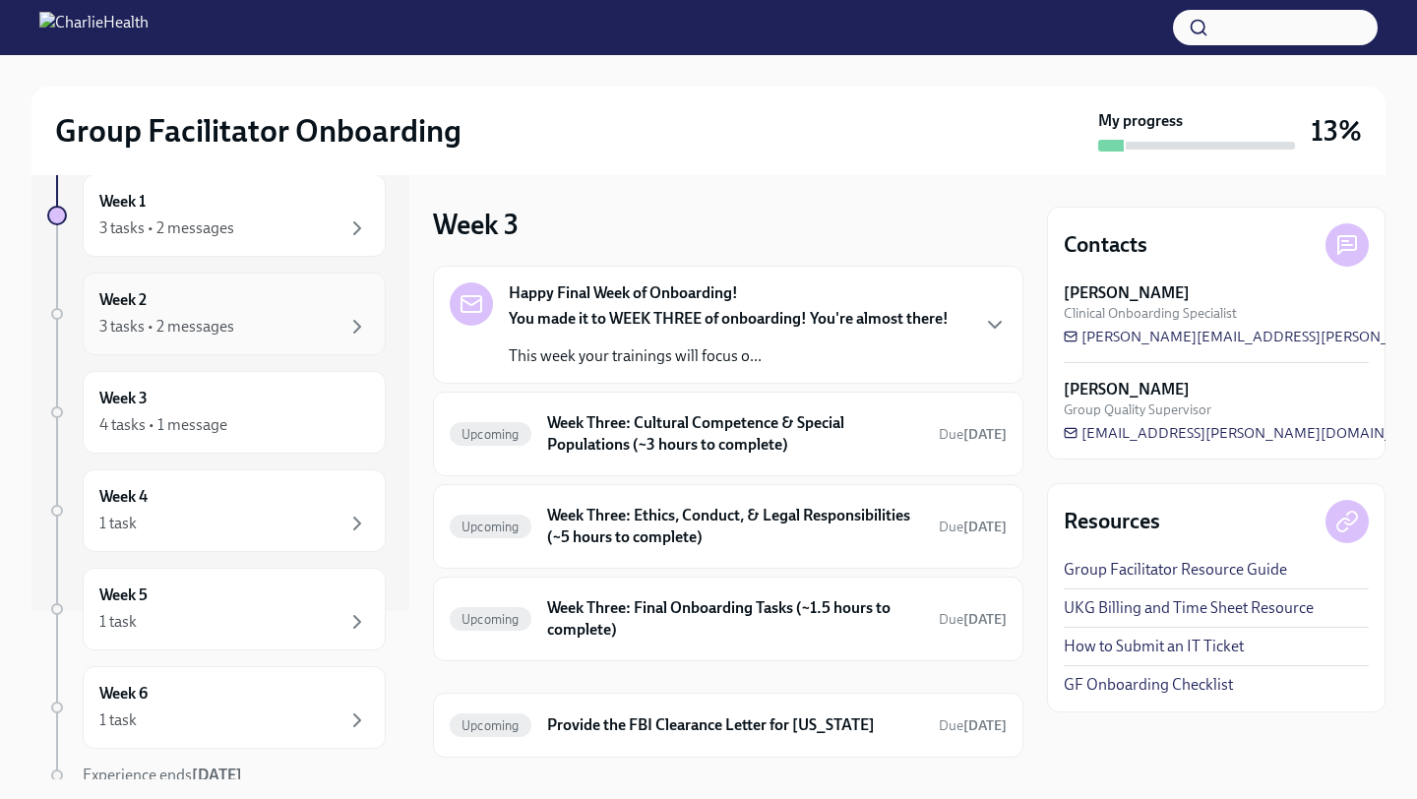
scroll to position [254, 0]
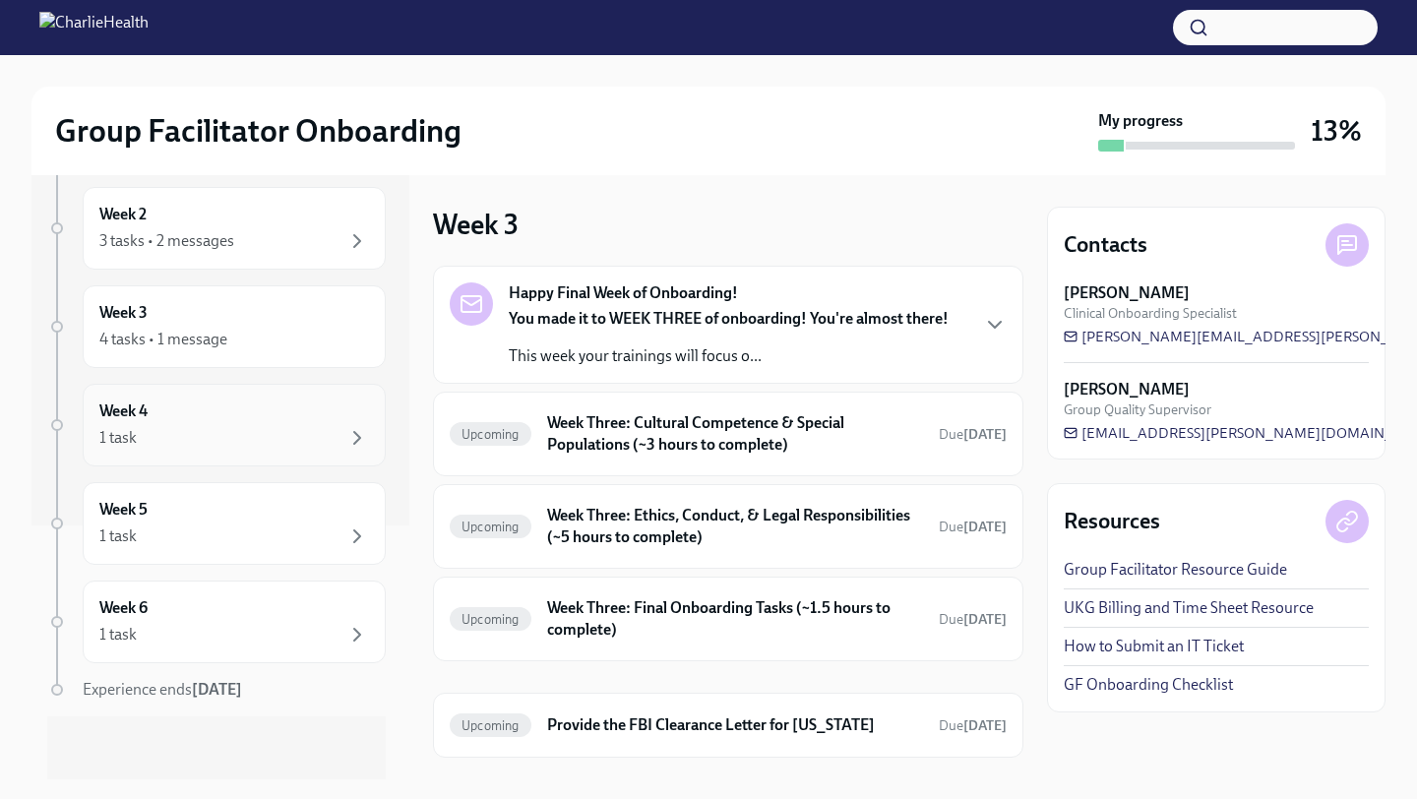
click at [310, 418] on div "Week 4 1 task" at bounding box center [234, 425] width 270 height 49
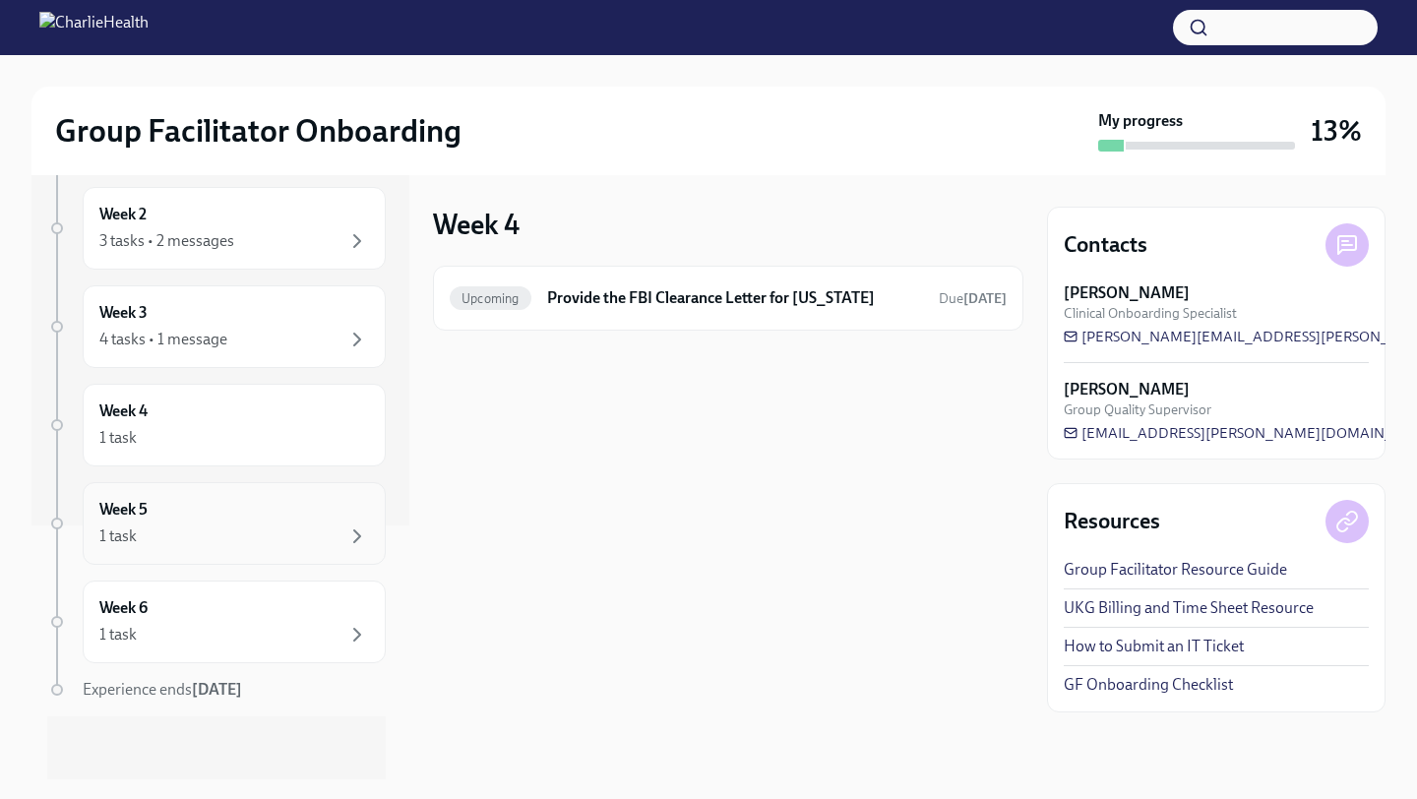
click at [310, 520] on div "Week 5 1 task" at bounding box center [234, 523] width 270 height 49
click at [302, 632] on div "1 task" at bounding box center [234, 635] width 270 height 24
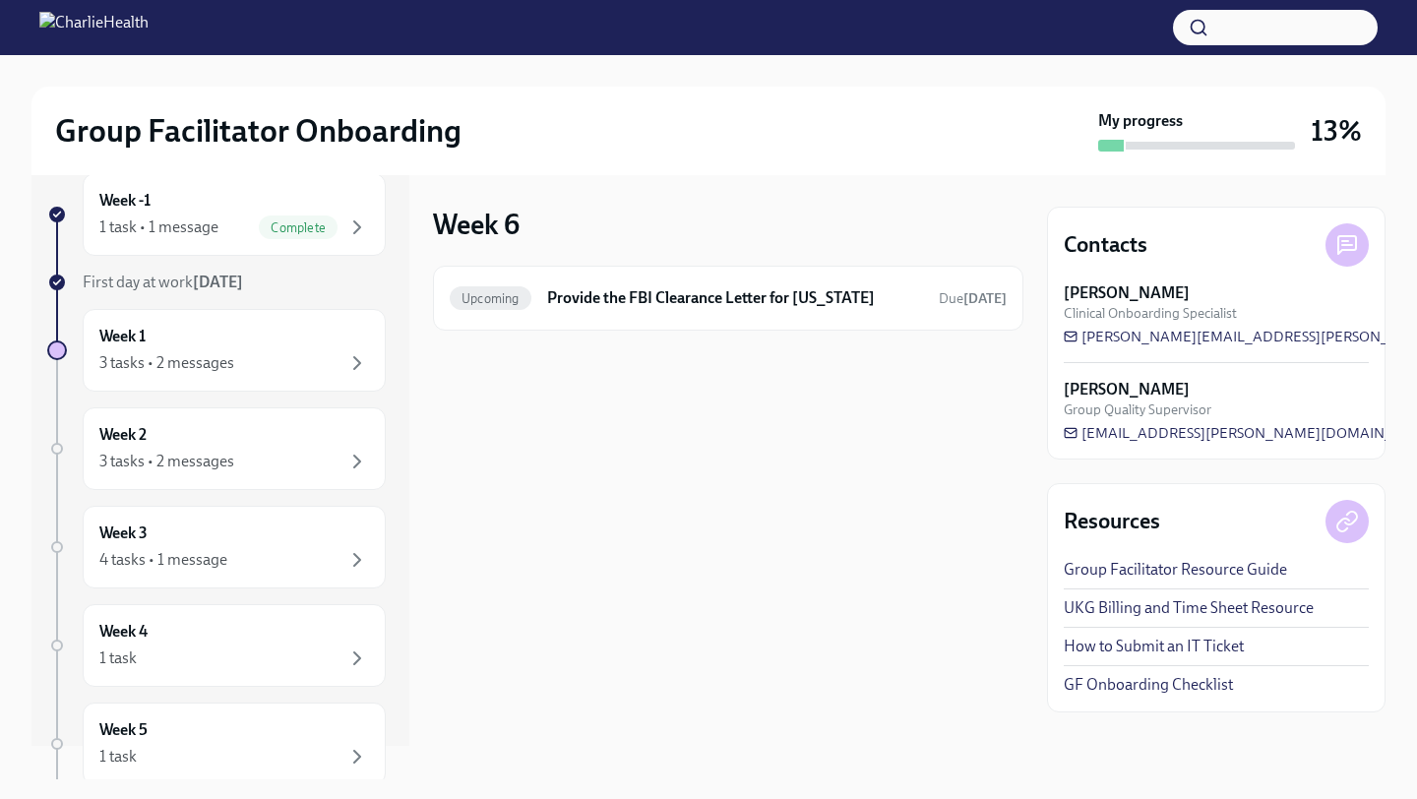
scroll to position [27, 0]
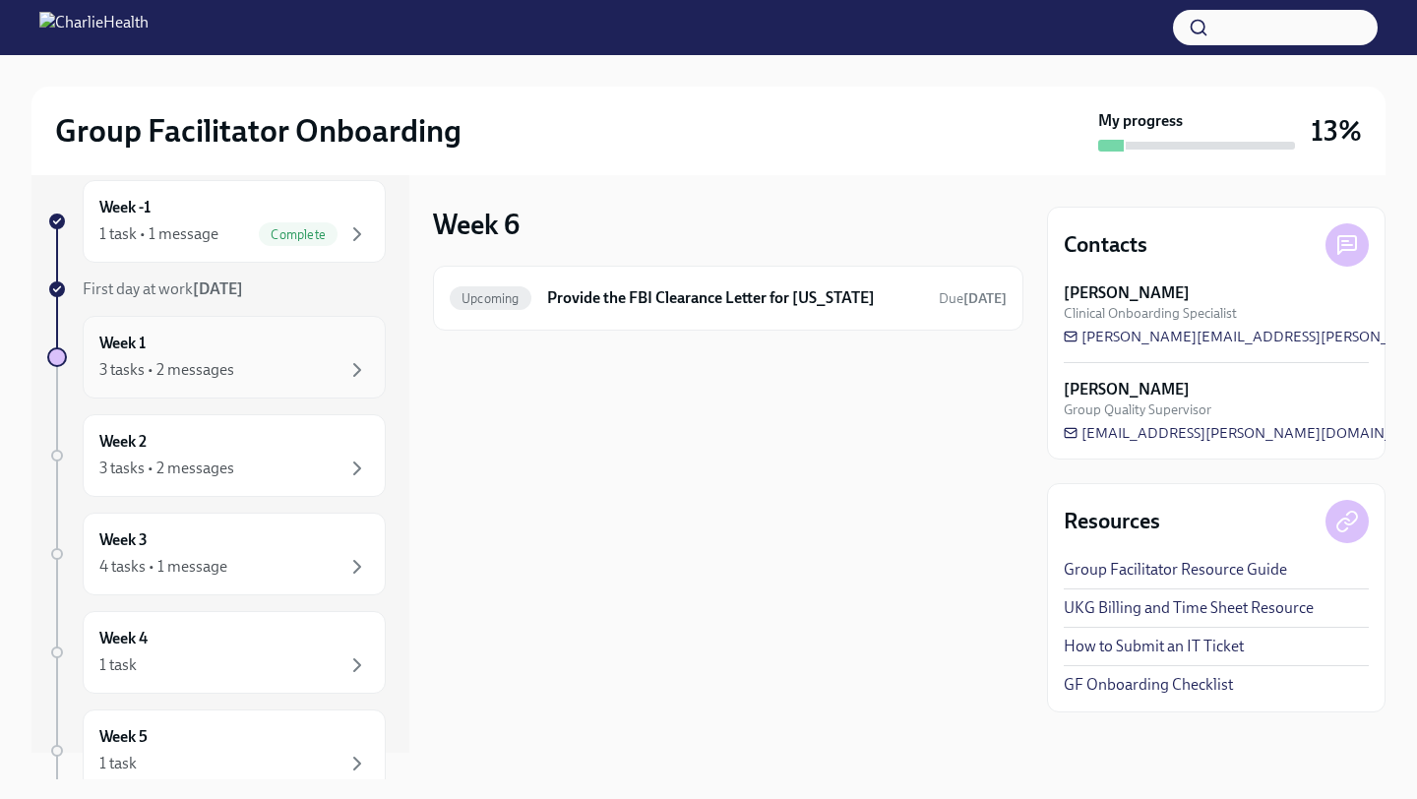
click at [301, 359] on div "3 tasks • 2 messages" at bounding box center [234, 370] width 270 height 24
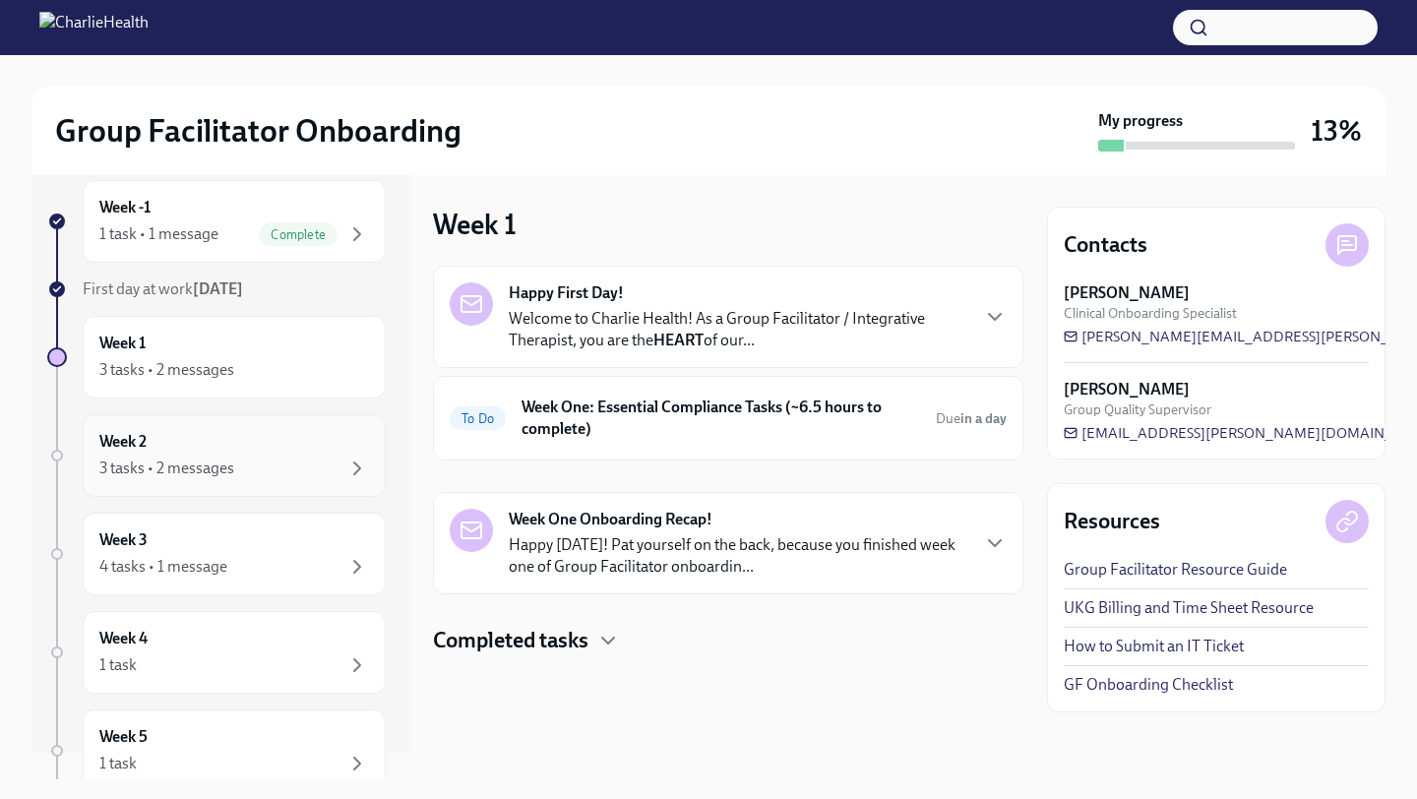
click at [299, 448] on div "Week 2 3 tasks • 2 messages" at bounding box center [234, 455] width 270 height 49
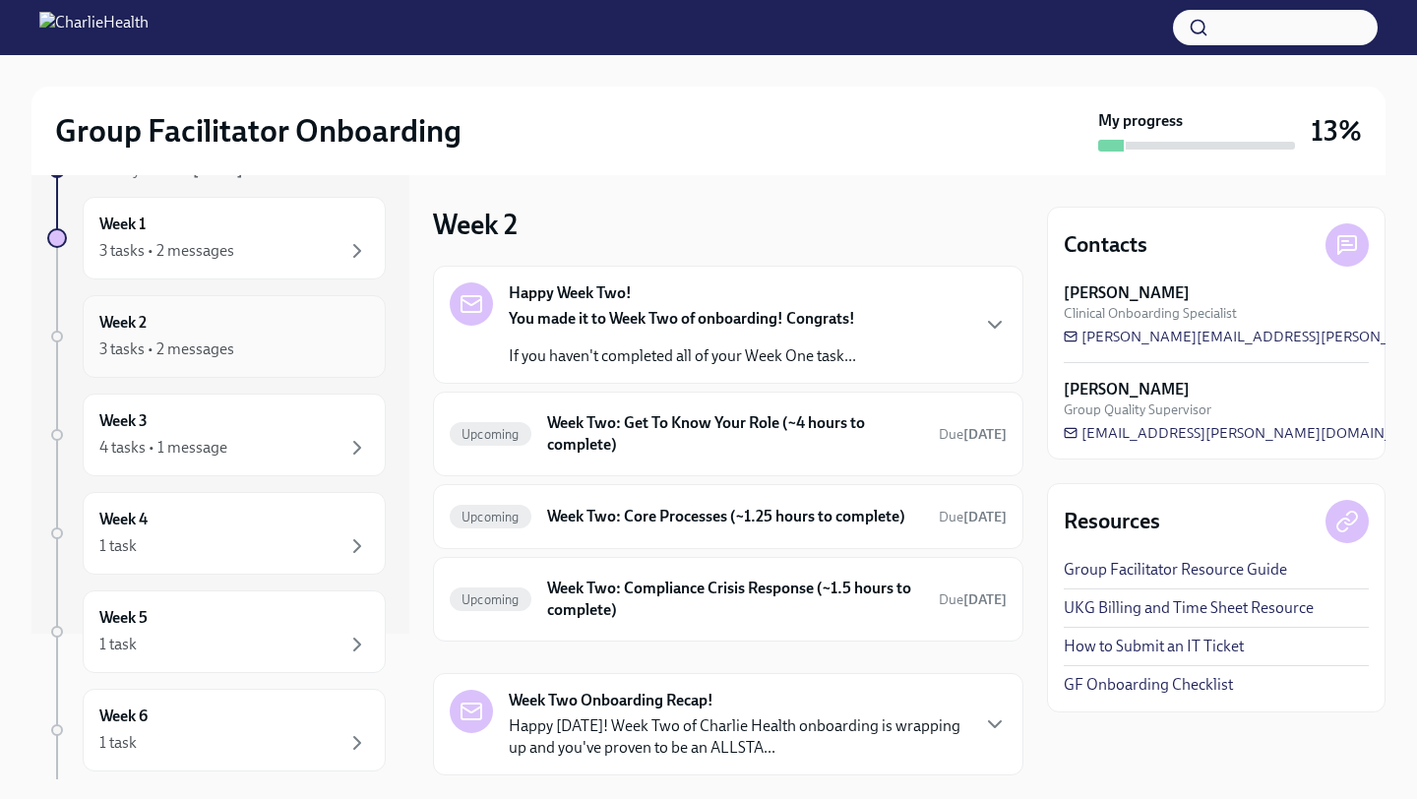
scroll to position [168, 0]
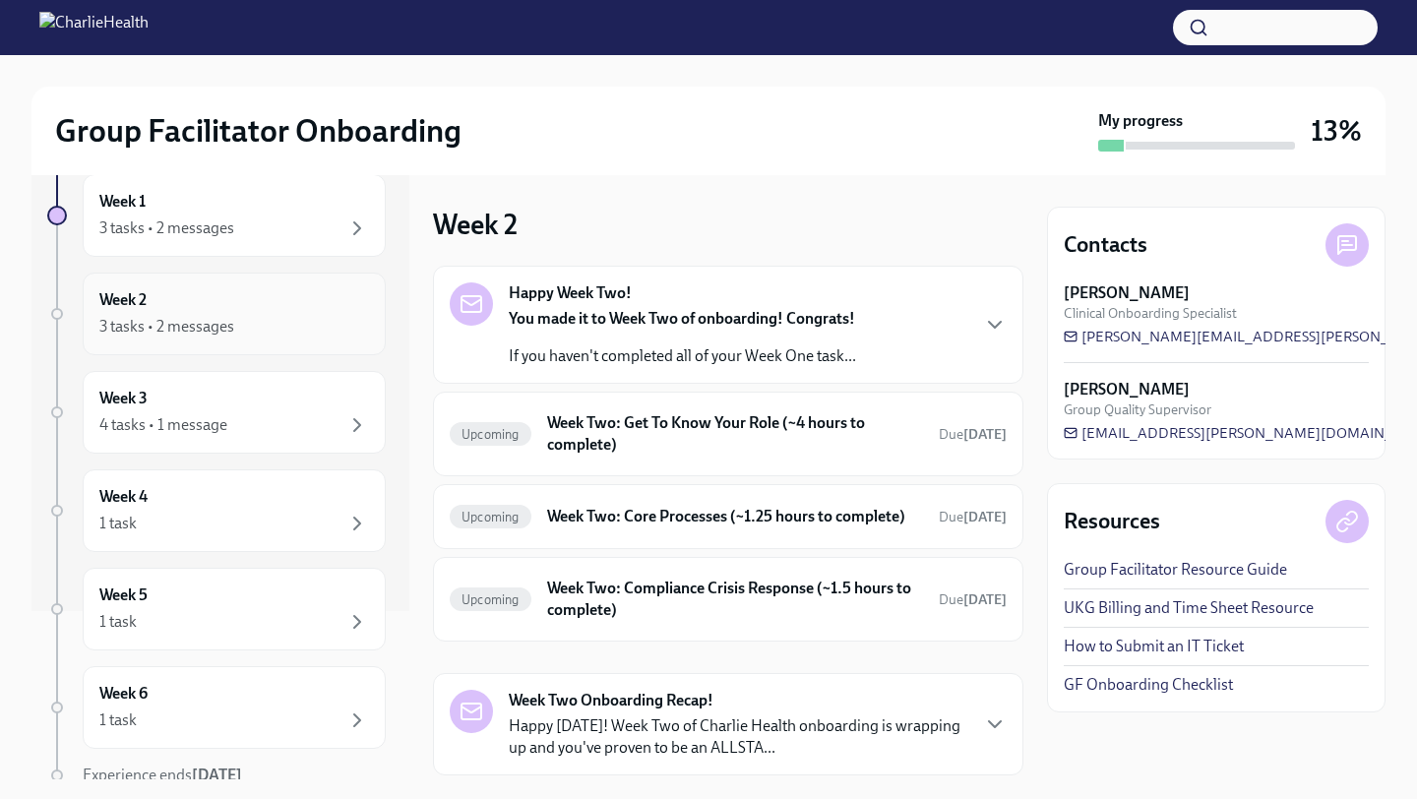
click at [266, 320] on div "3 tasks • 2 messages" at bounding box center [234, 327] width 270 height 24
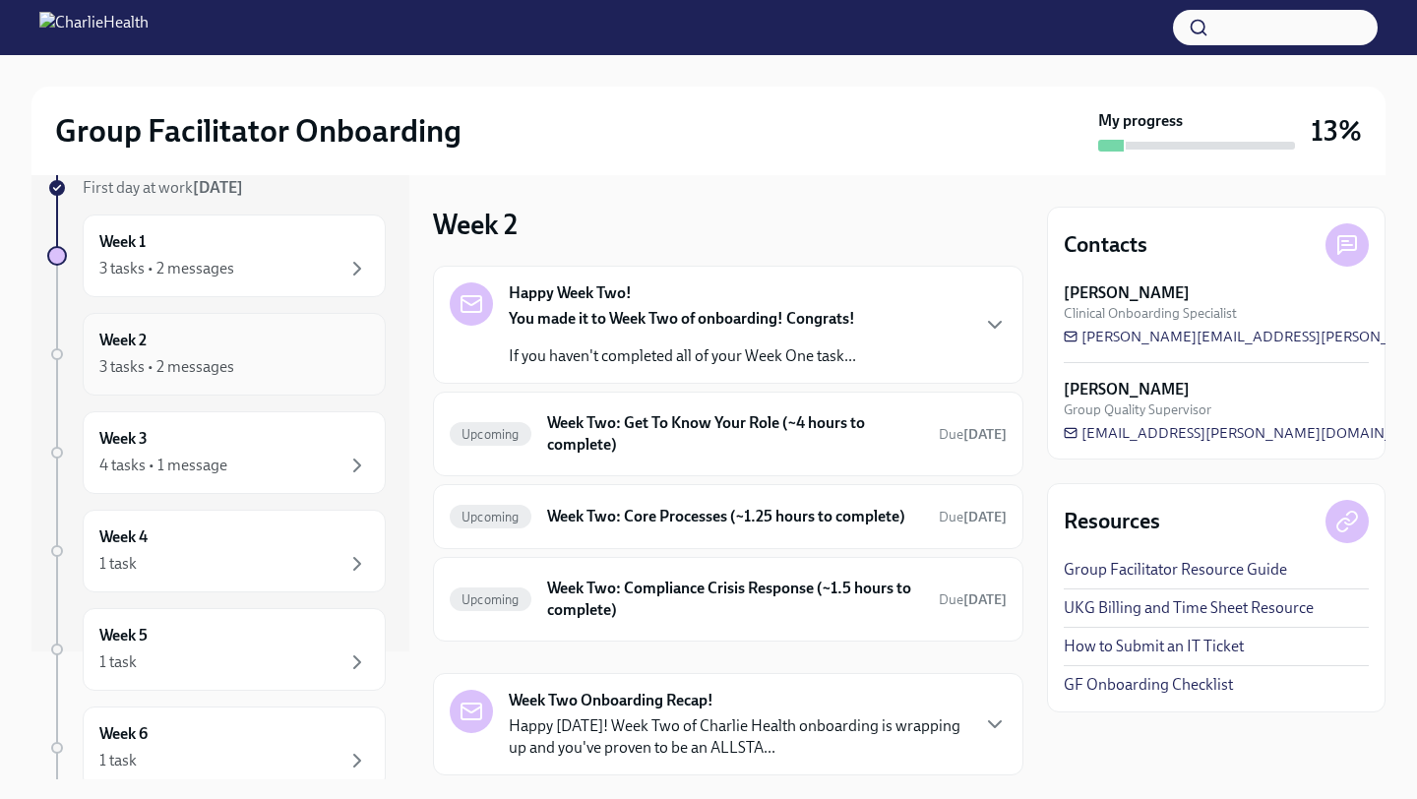
scroll to position [94, 0]
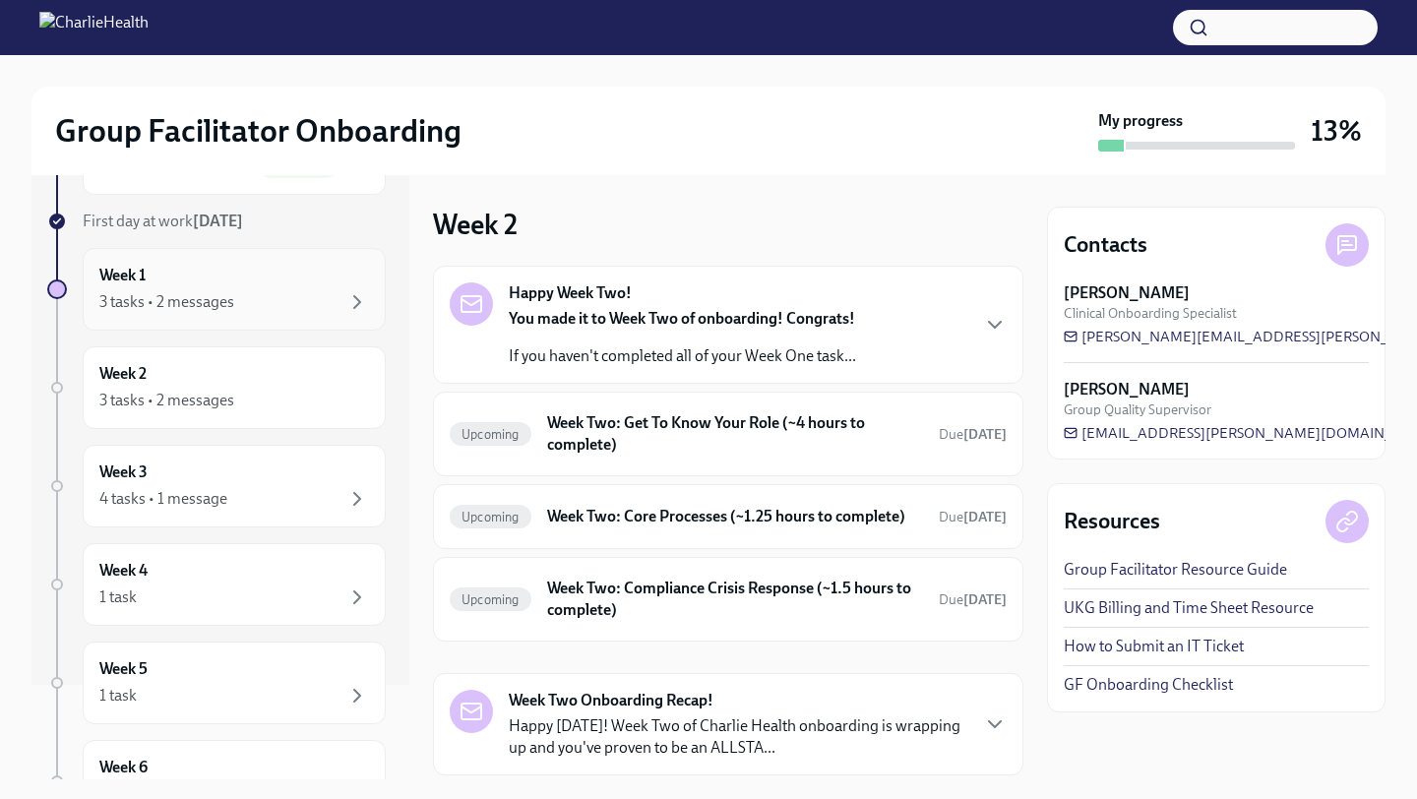
click at [295, 290] on div "3 tasks • 2 messages" at bounding box center [234, 302] width 270 height 24
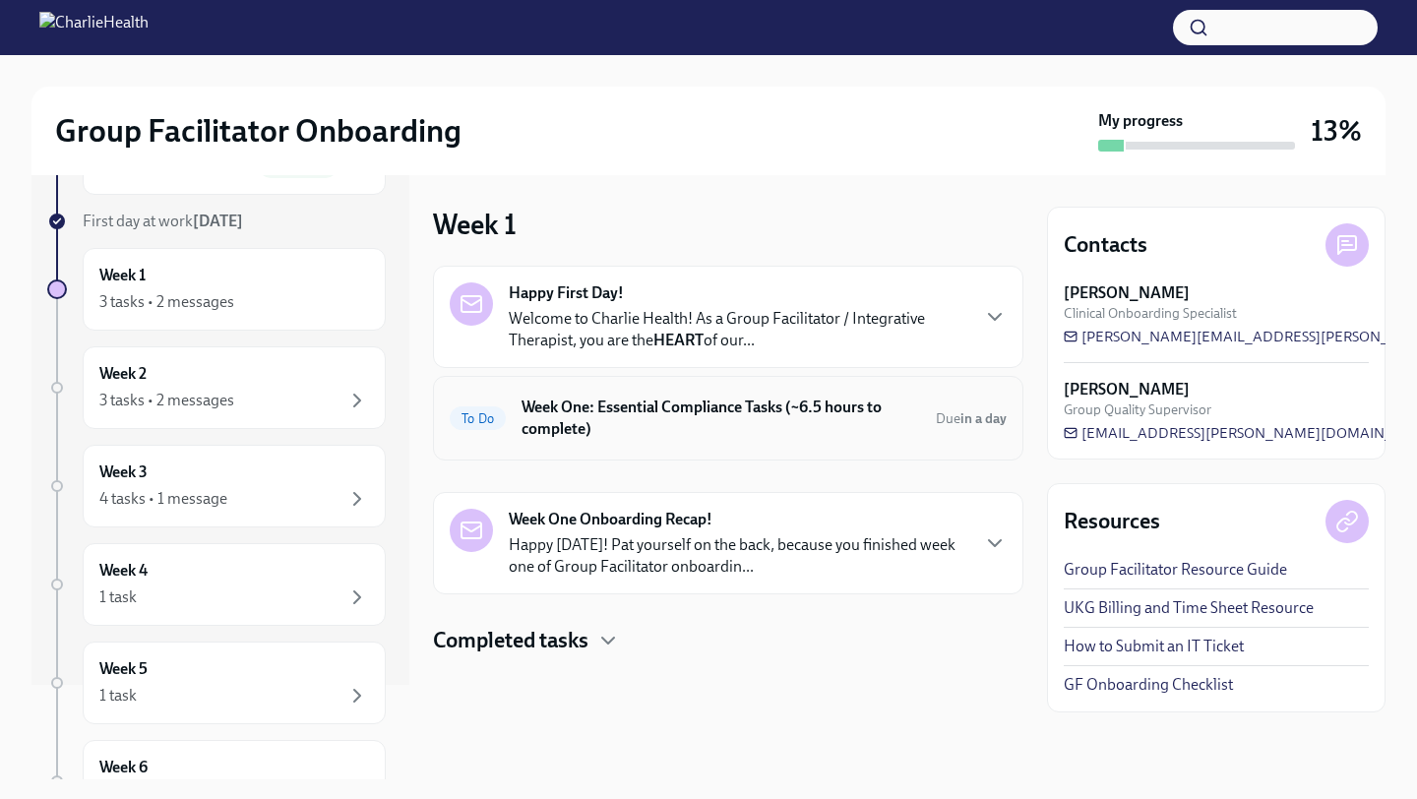
click at [677, 433] on h6 "Week One: Essential Compliance Tasks (~6.5 hours to complete)" at bounding box center [721, 418] width 399 height 43
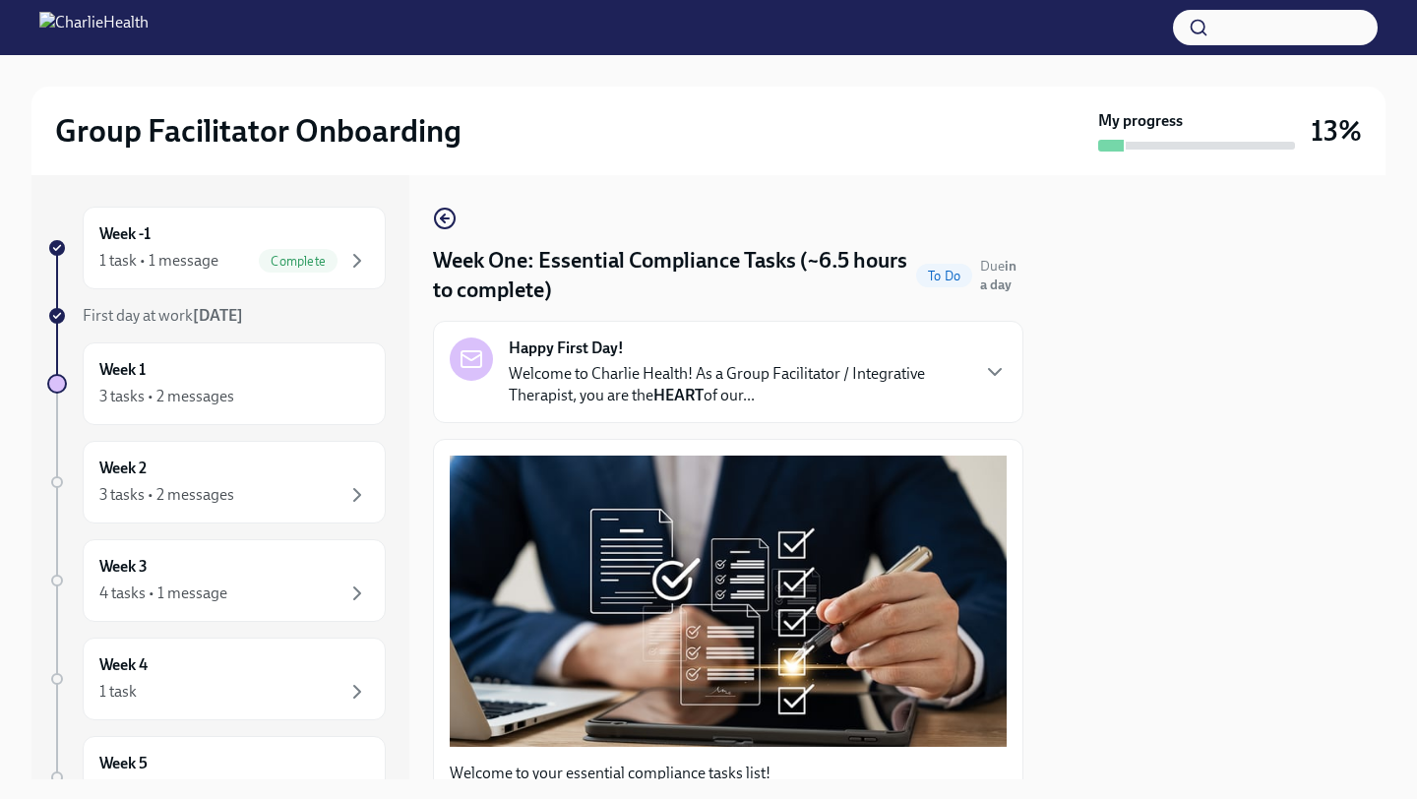
click at [669, 397] on strong "HEART" at bounding box center [678, 395] width 50 height 19
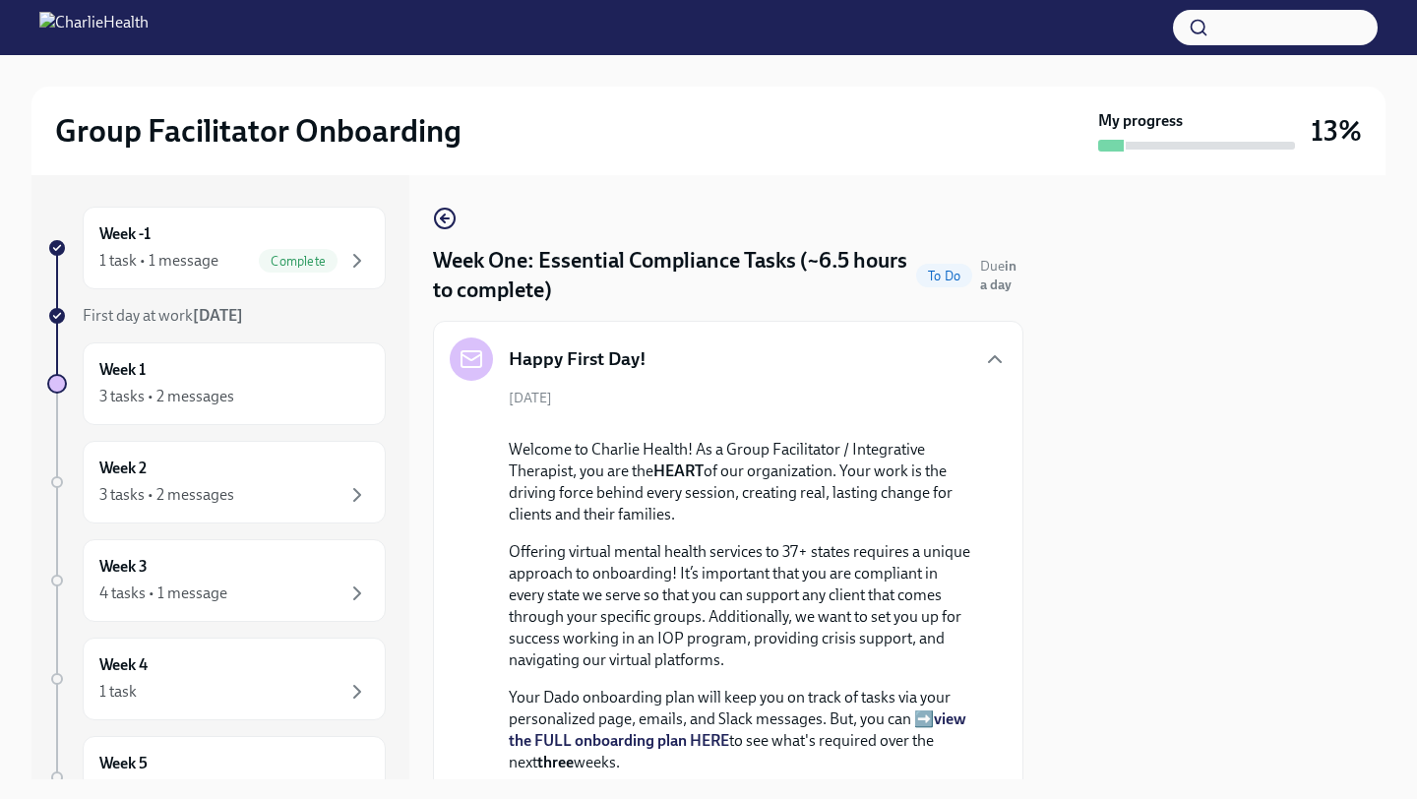
click at [633, 393] on div "[DATE] Welcome to Charlie Health! As a Group Facilitator / Integrative Therapis…" at bounding box center [728, 751] width 557 height 724
click at [728, 354] on div "Happy First Day!" at bounding box center [728, 359] width 557 height 43
click at [988, 359] on icon "button" at bounding box center [995, 359] width 24 height 24
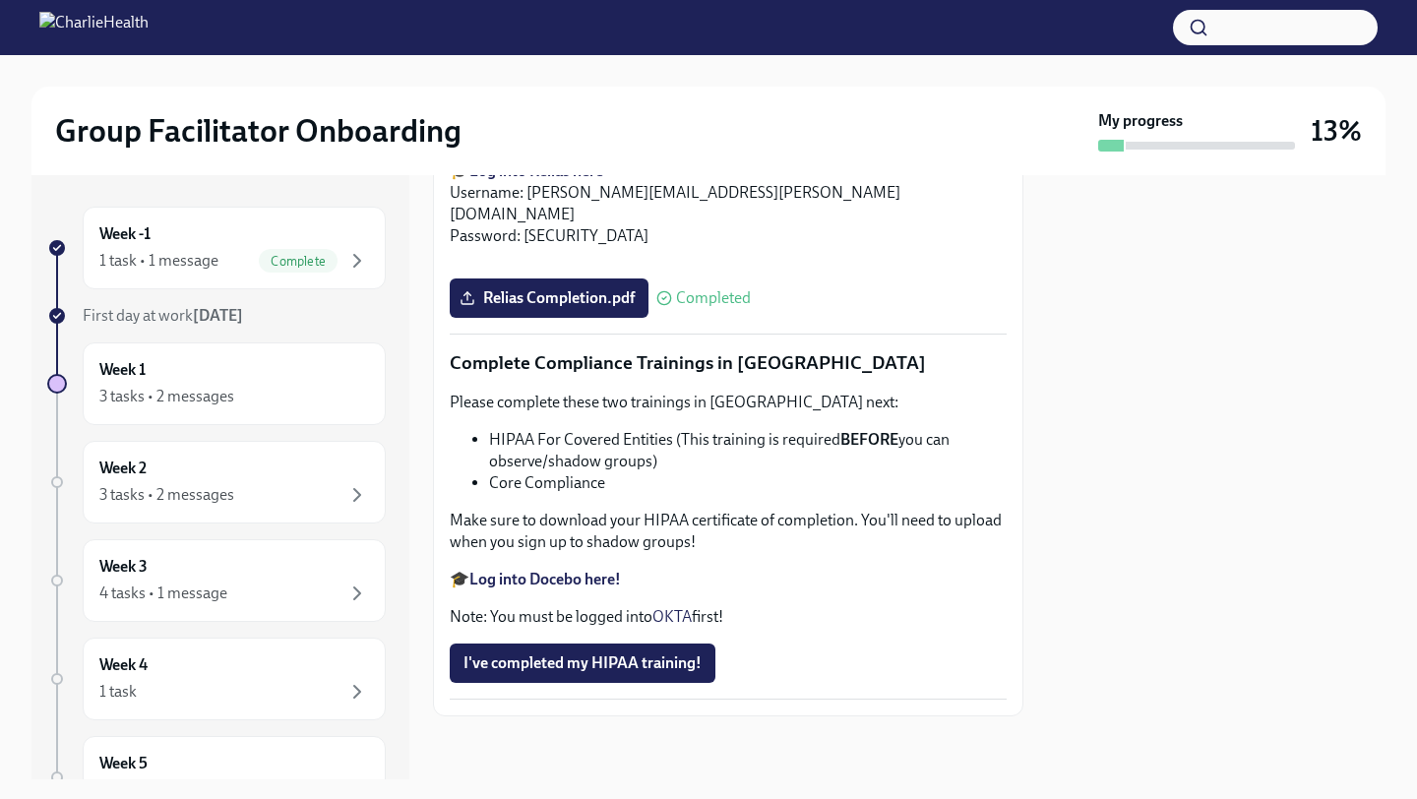
scroll to position [4606, 0]
click at [199, 390] on div "3 tasks • 2 messages" at bounding box center [166, 397] width 135 height 22
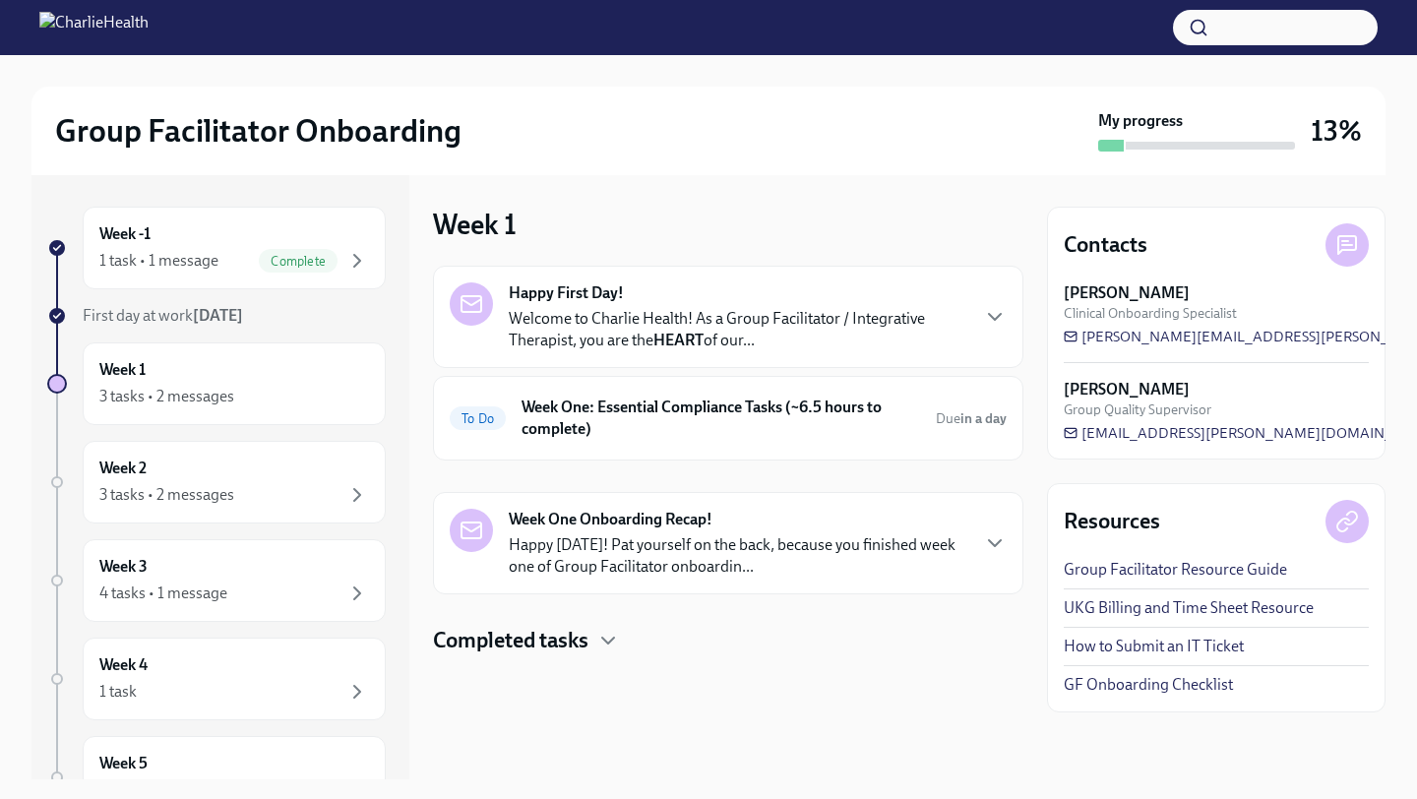
click at [516, 638] on h4 "Completed tasks" at bounding box center [510, 641] width 155 height 30
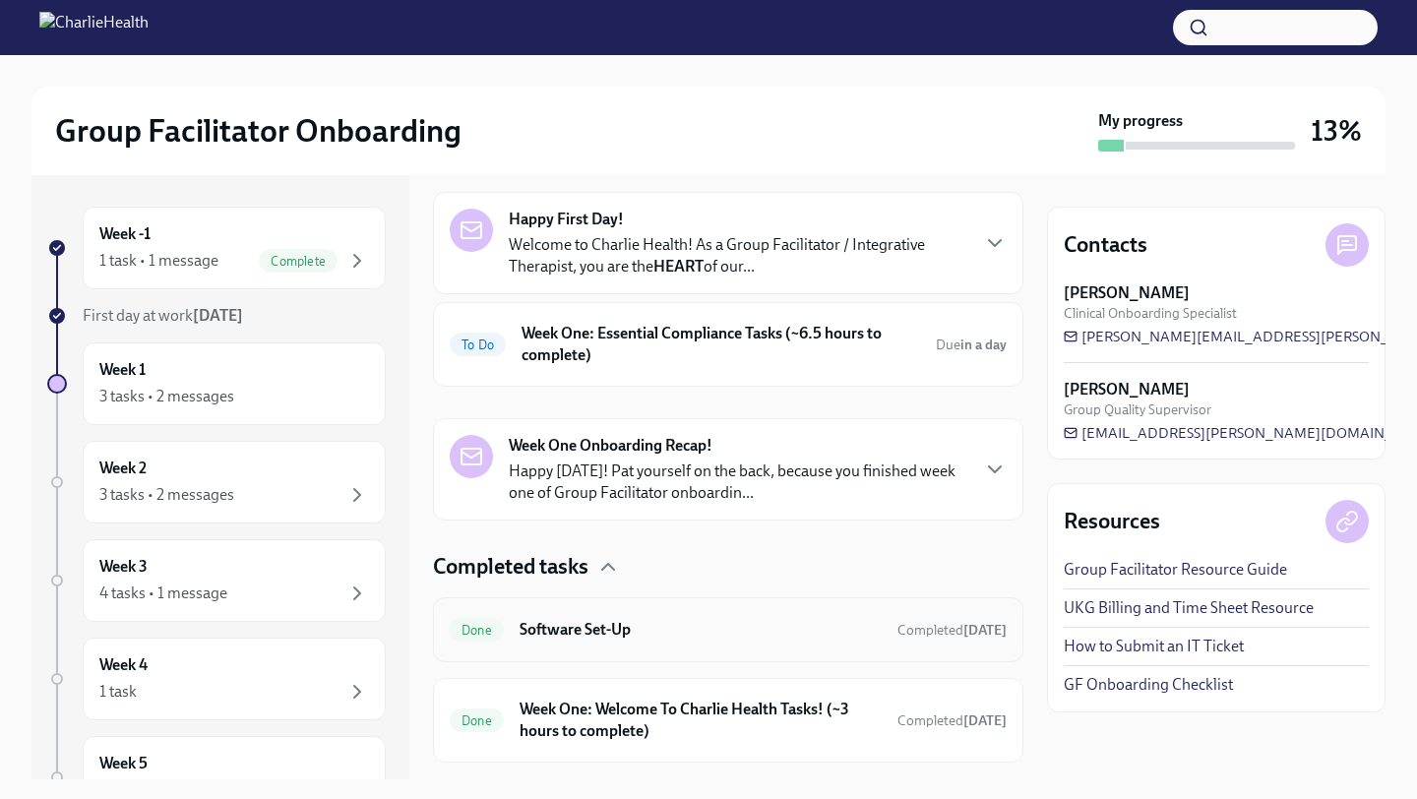
scroll to position [75, 0]
click at [566, 573] on h4 "Completed tasks" at bounding box center [510, 566] width 155 height 30
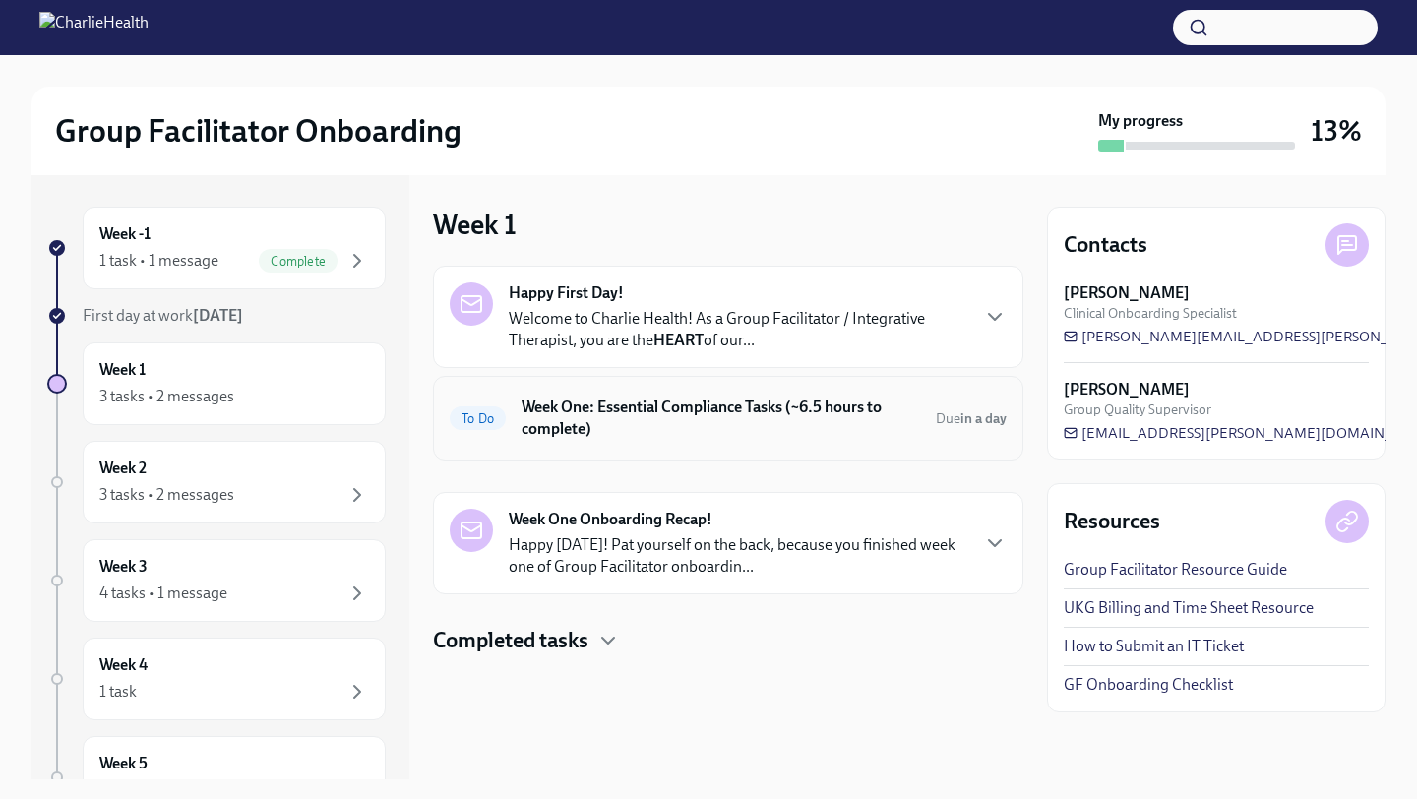
click at [618, 440] on div "To Do Week One: Essential Compliance Tasks (~6.5 hours to complete) Due in a day" at bounding box center [728, 418] width 557 height 51
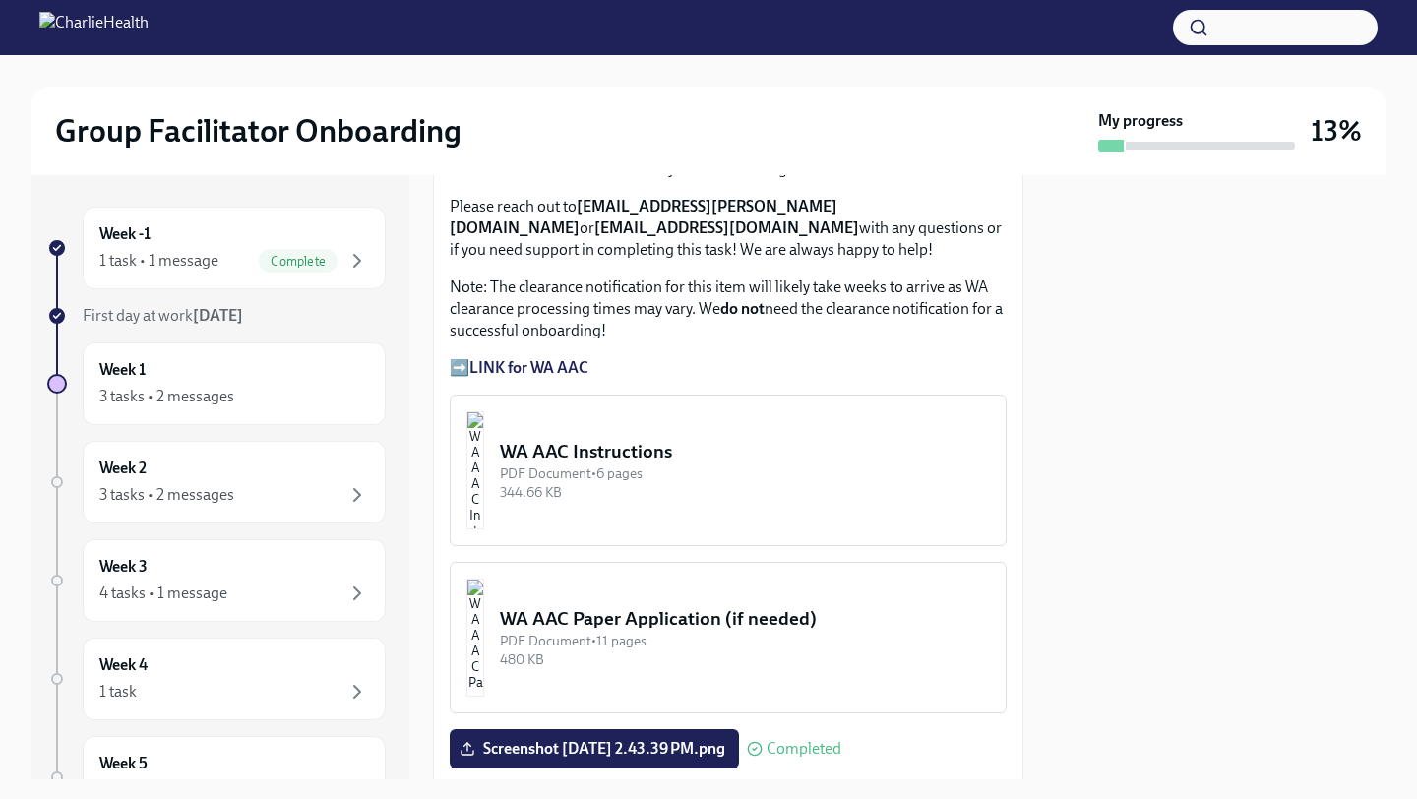
scroll to position [1620, 0]
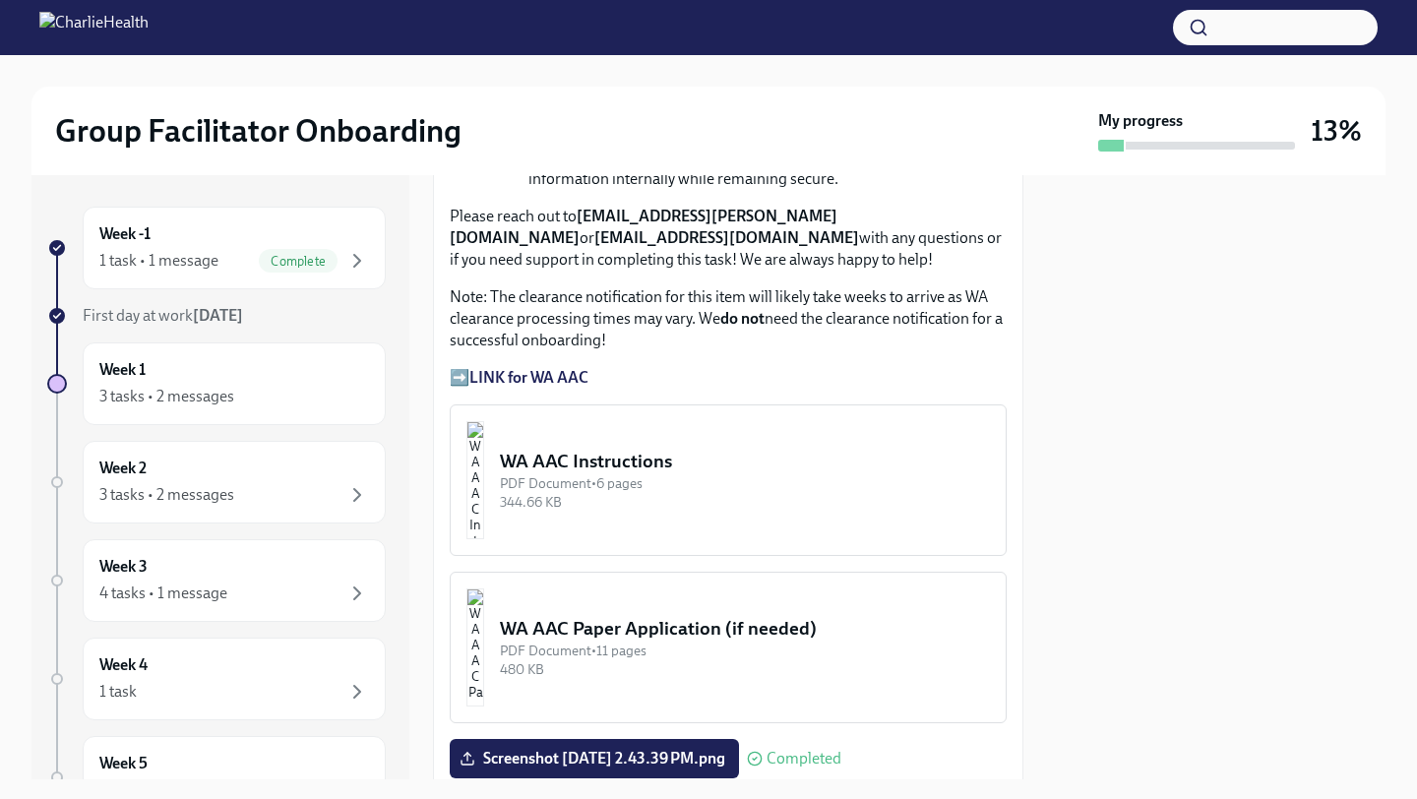
click at [648, 485] on div "PDF Document • 6 pages" at bounding box center [745, 483] width 490 height 19
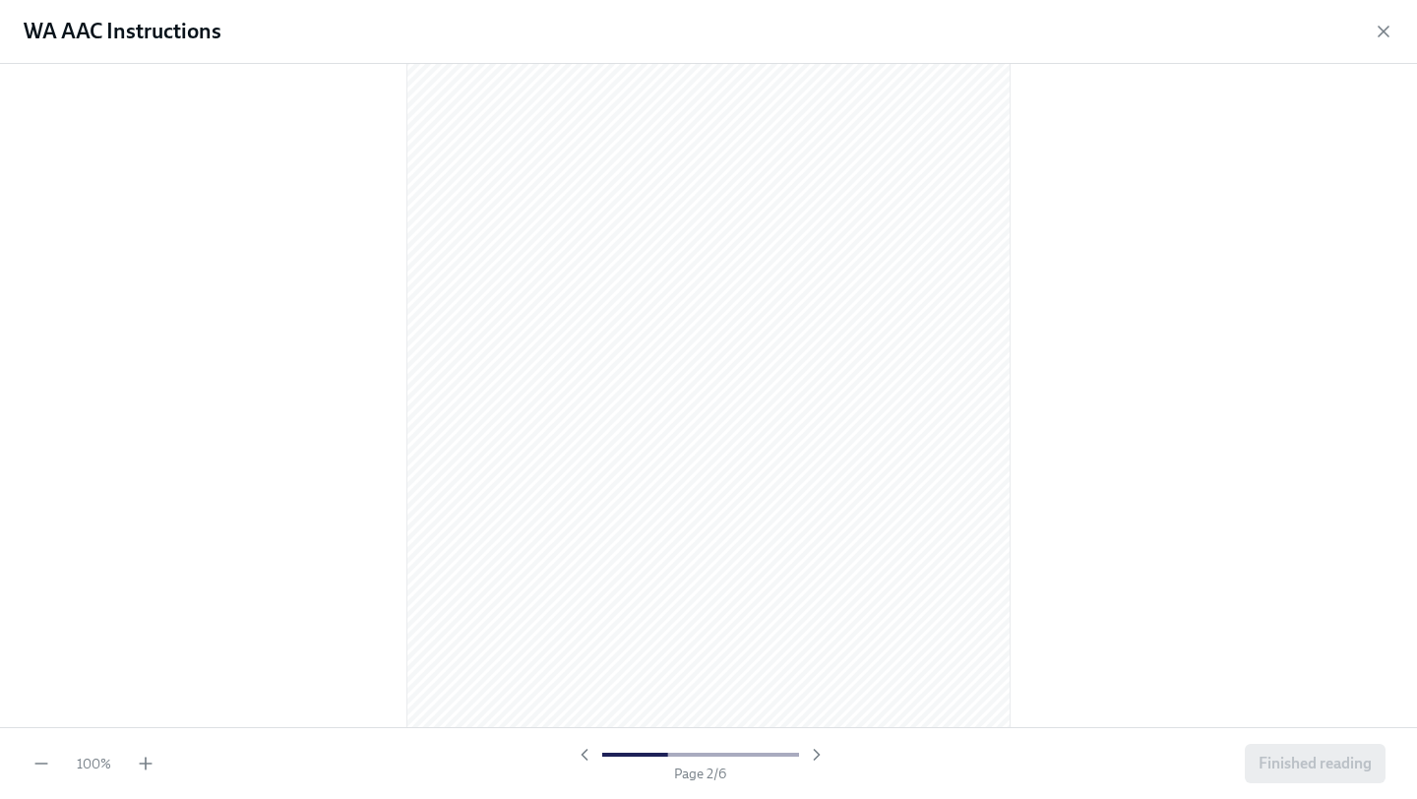
scroll to position [848, 0]
click at [139, 759] on icon "button" at bounding box center [146, 764] width 20 height 20
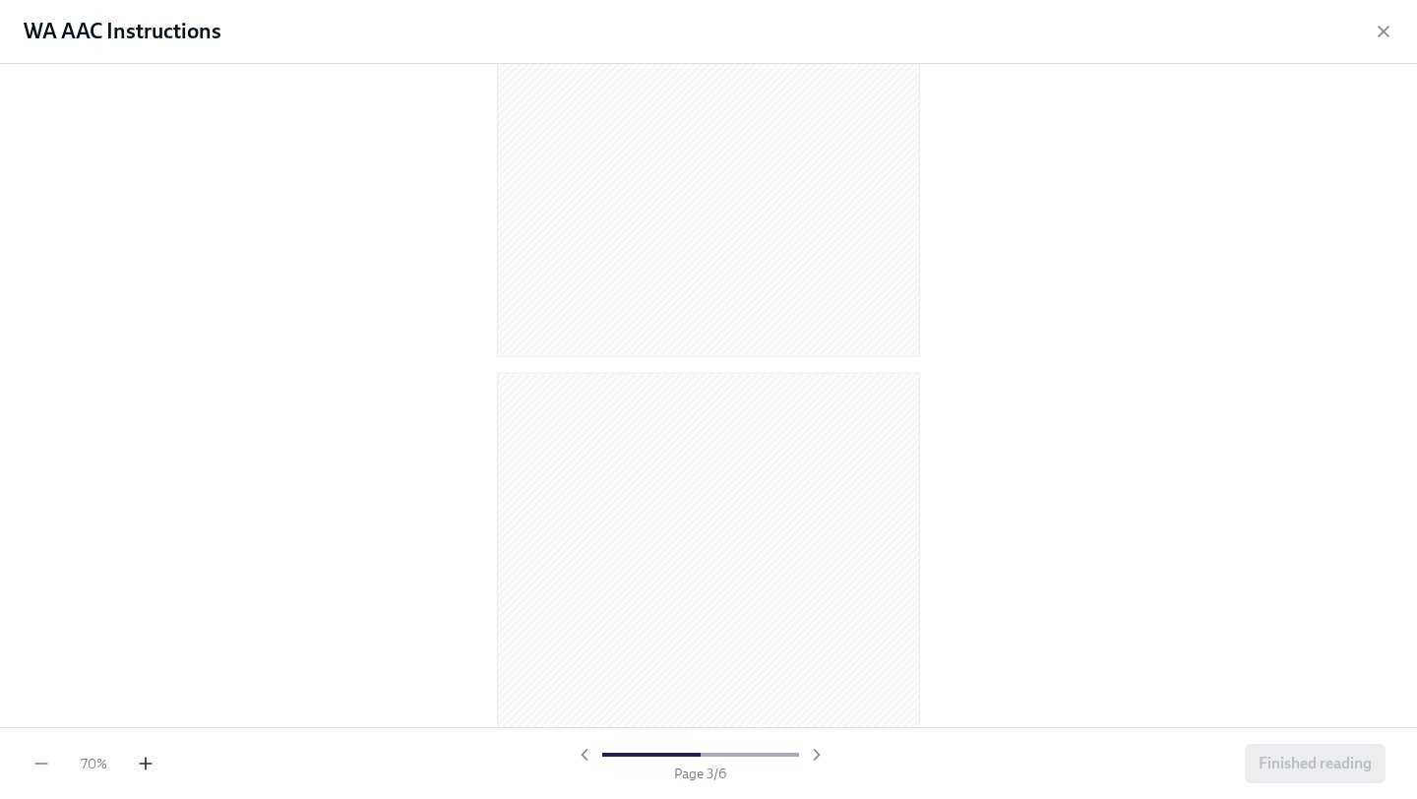
click at [139, 759] on icon "button" at bounding box center [146, 764] width 20 height 20
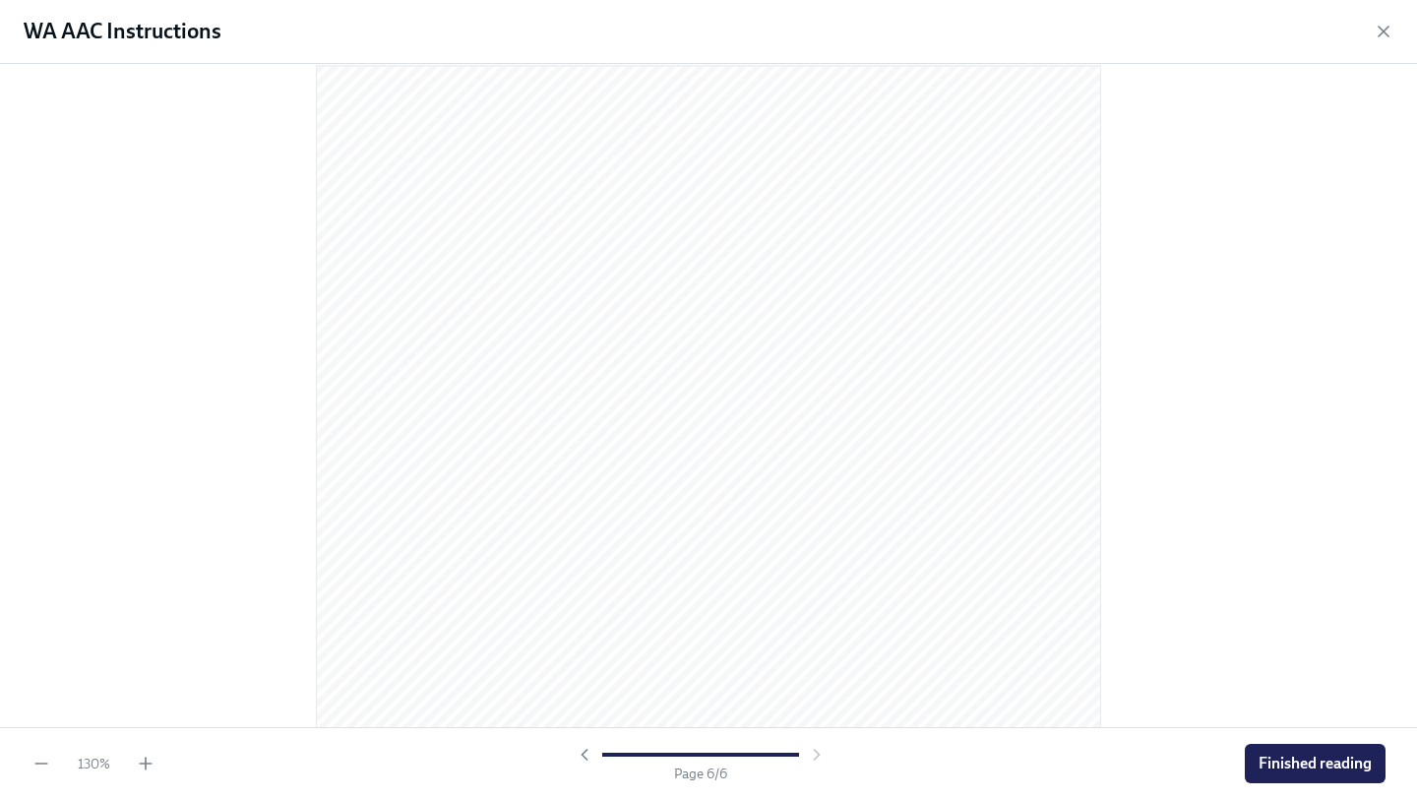
click at [132, 764] on div "130 %" at bounding box center [93, 764] width 124 height 20
click at [144, 765] on icon "button" at bounding box center [146, 764] width 20 height 20
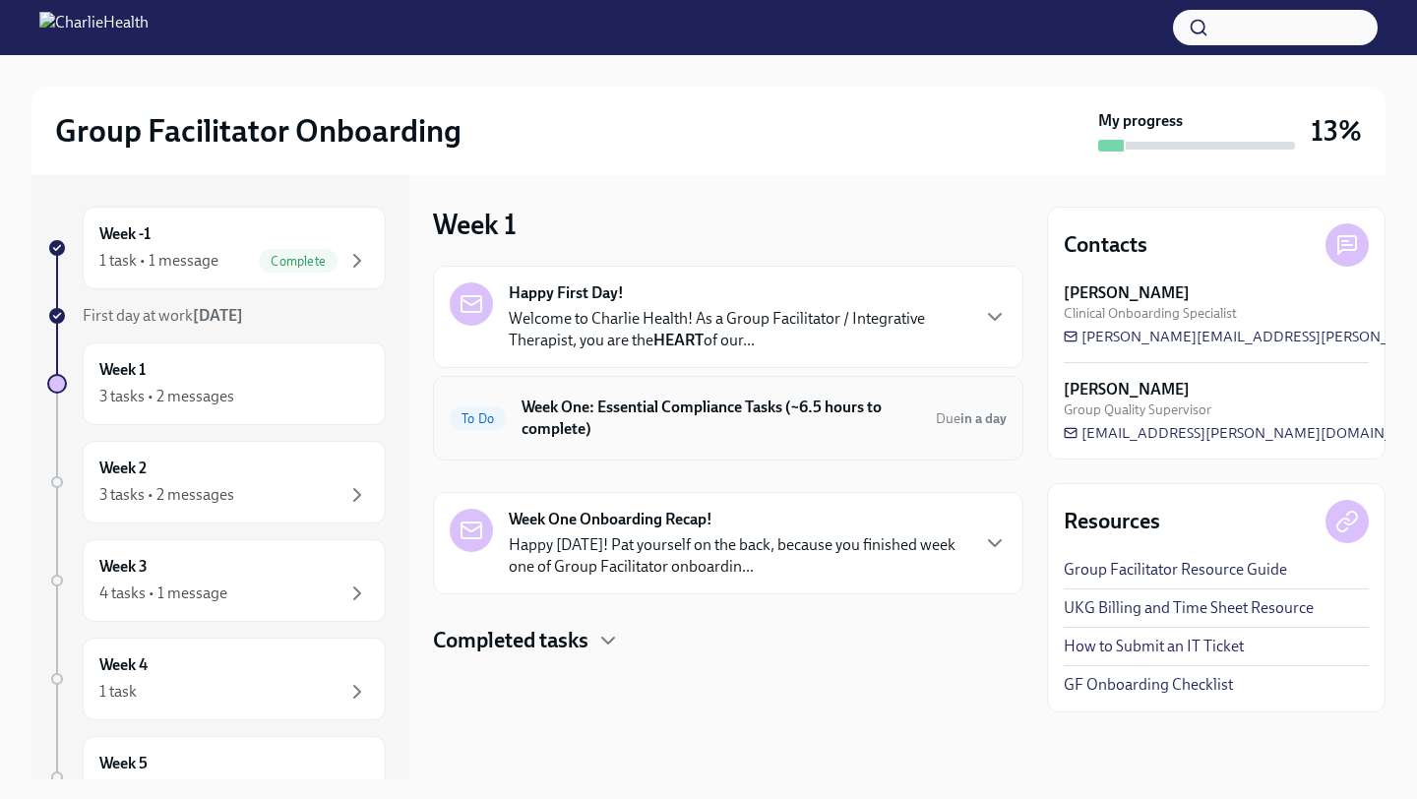
click at [579, 417] on h6 "Week One: Essential Compliance Tasks (~6.5 hours to complete)" at bounding box center [721, 418] width 399 height 43
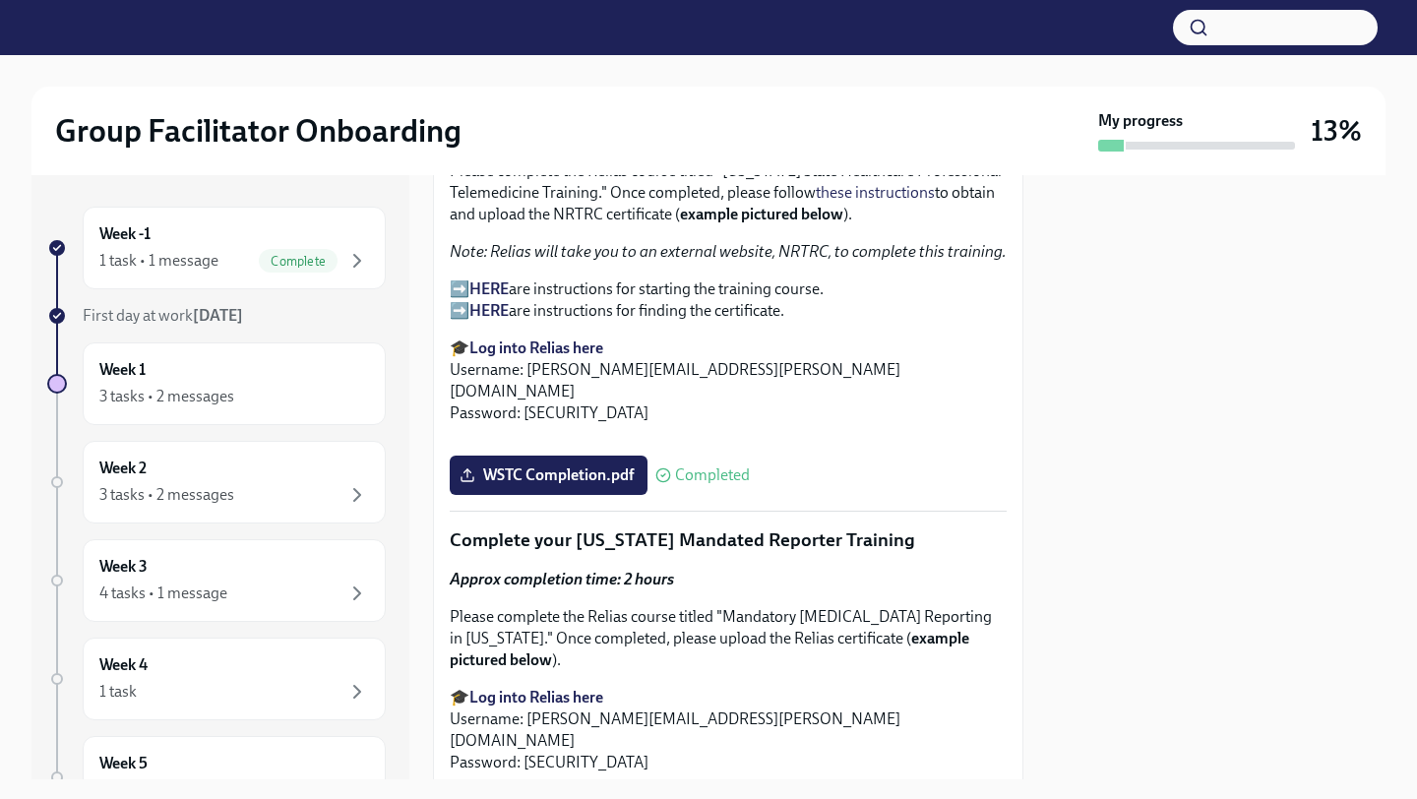
scroll to position [4606, 0]
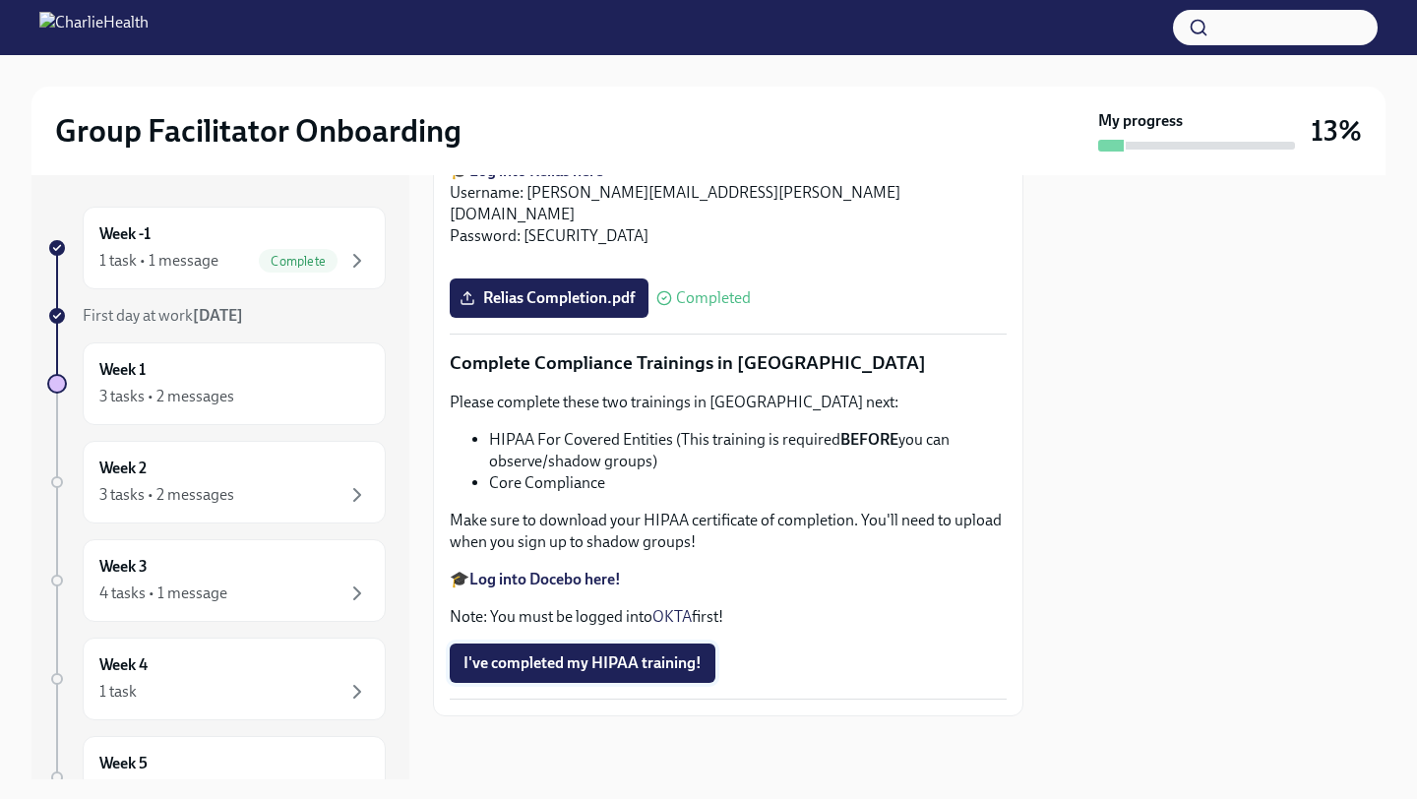
click at [597, 657] on span "I've completed my HIPAA training!" at bounding box center [582, 663] width 238 height 20
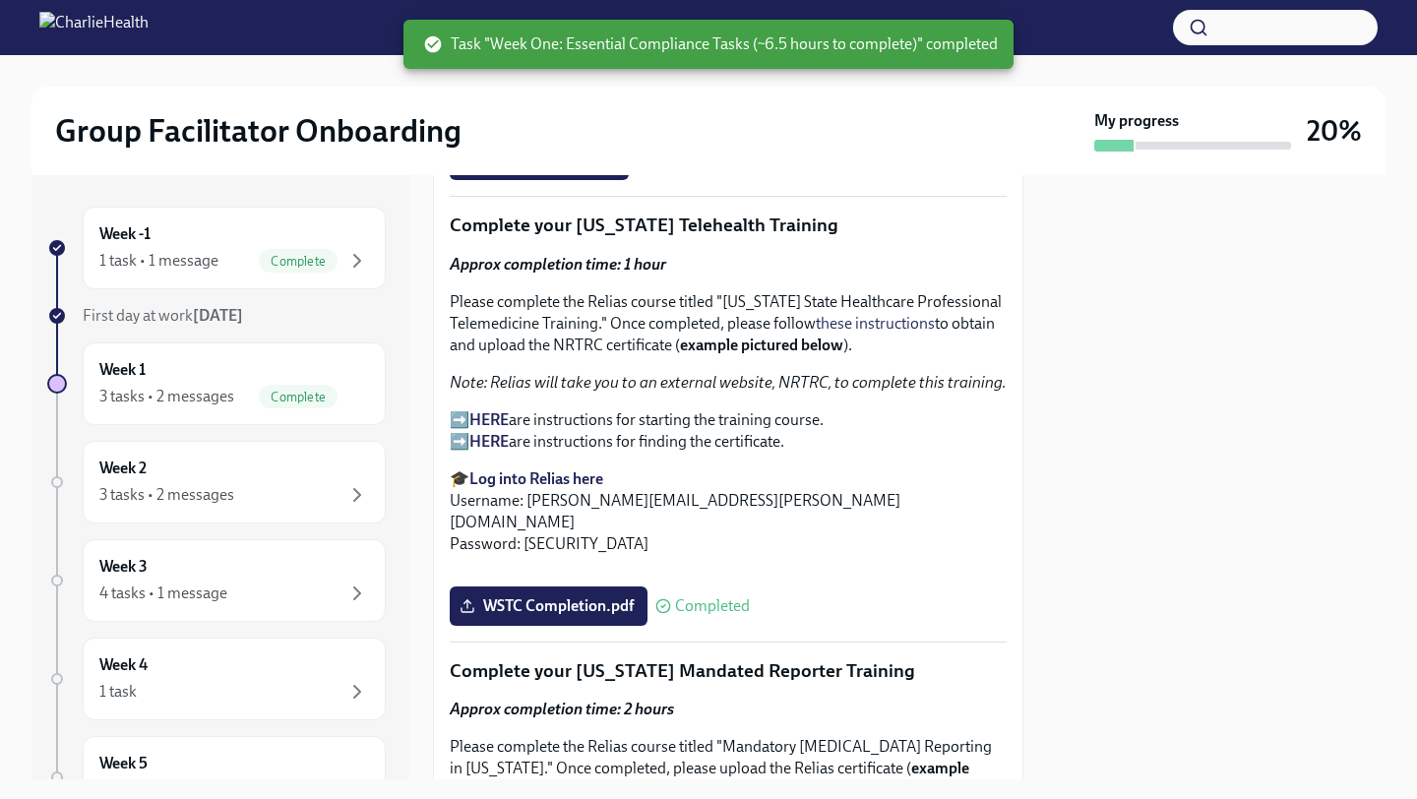
scroll to position [3118, 0]
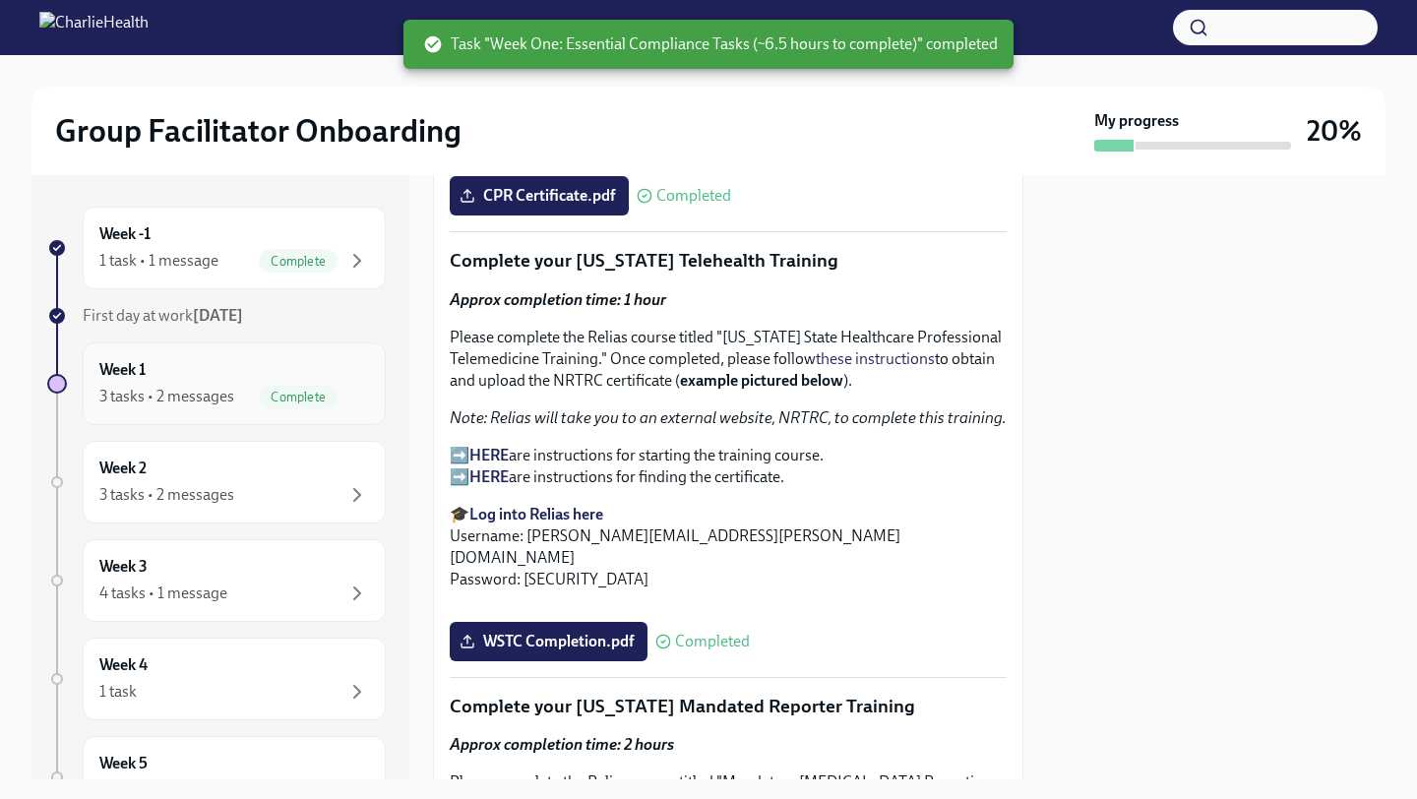
click at [179, 376] on div "Week 1 3 tasks • 2 messages Complete" at bounding box center [234, 383] width 270 height 49
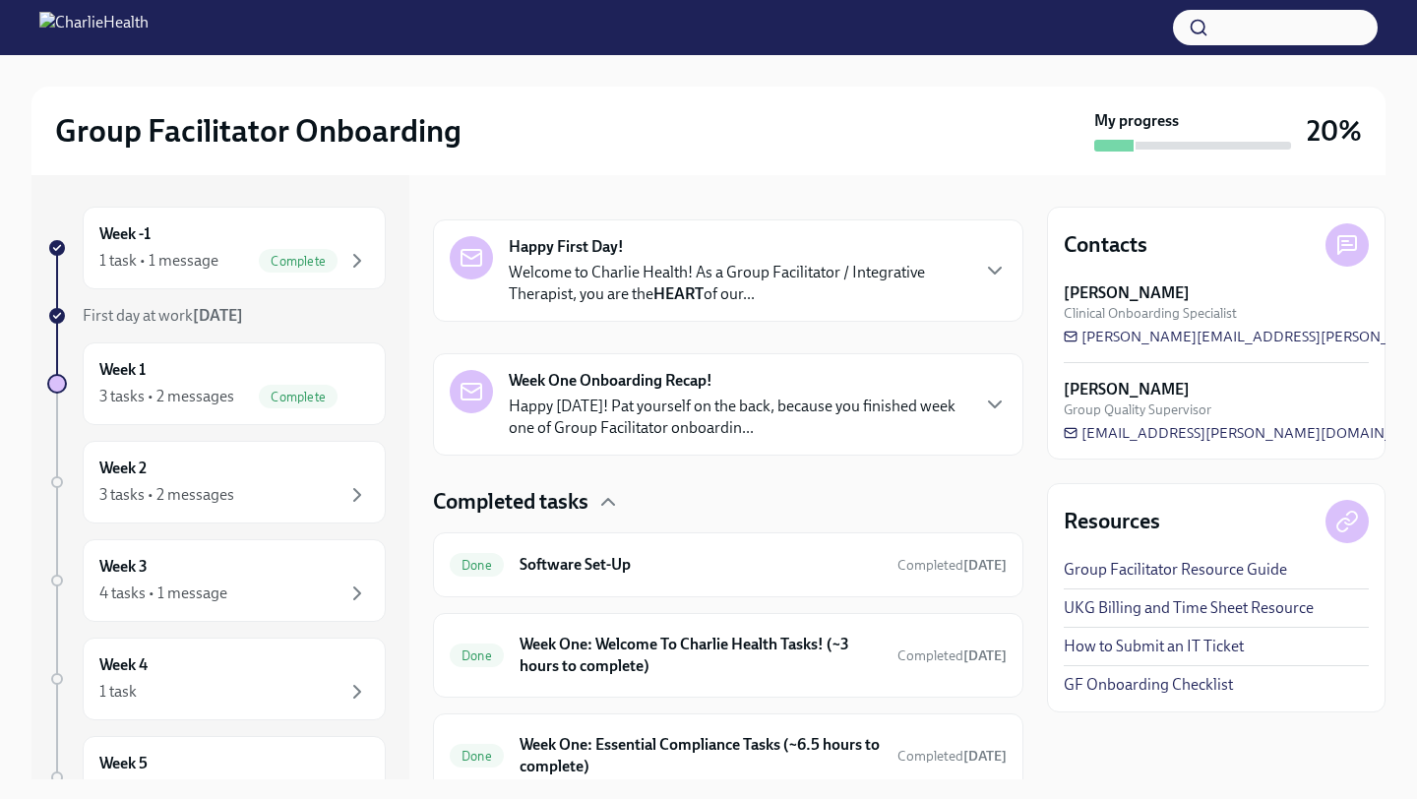
scroll to position [362, 0]
